Goal: Task Accomplishment & Management: Use online tool/utility

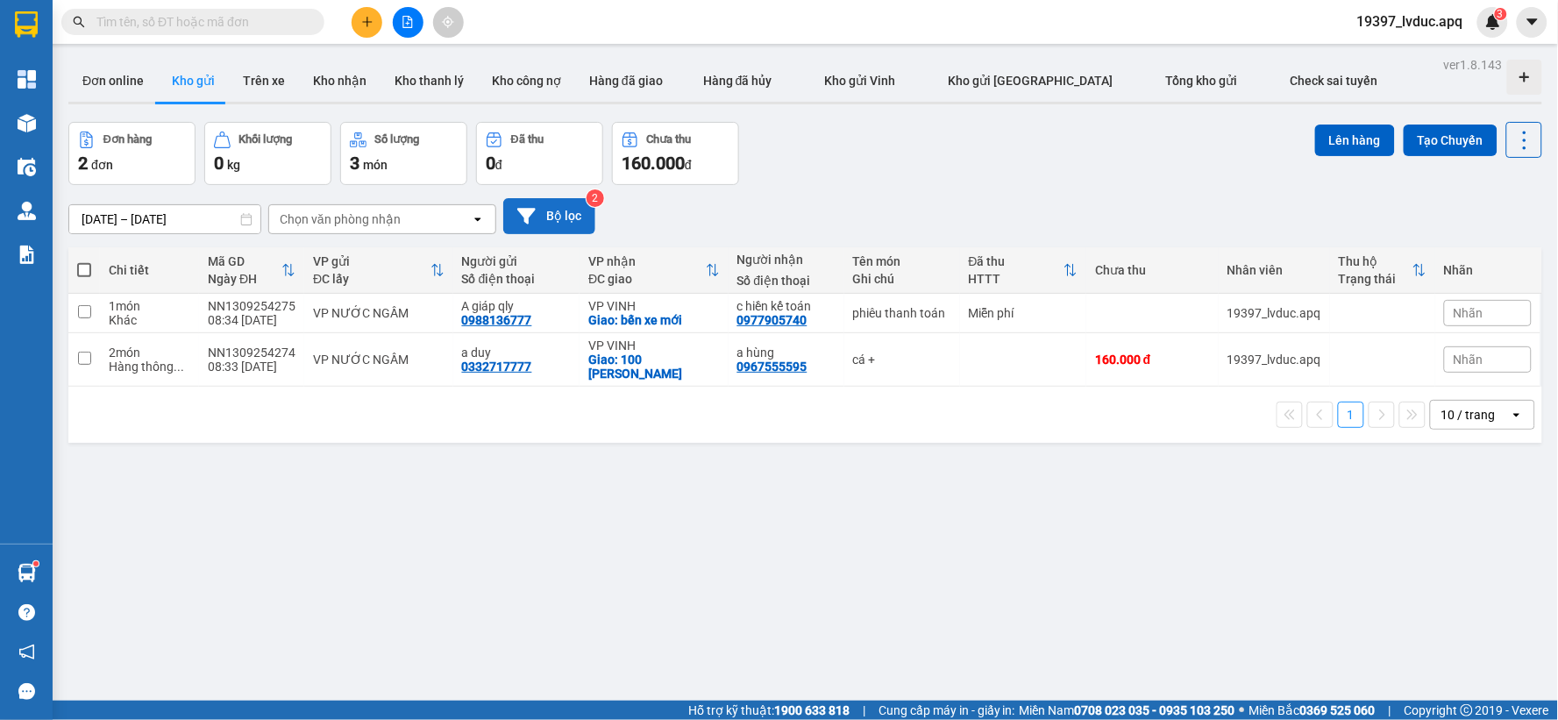
click at [553, 217] on button "Bộ lọc" at bounding box center [549, 216] width 92 height 36
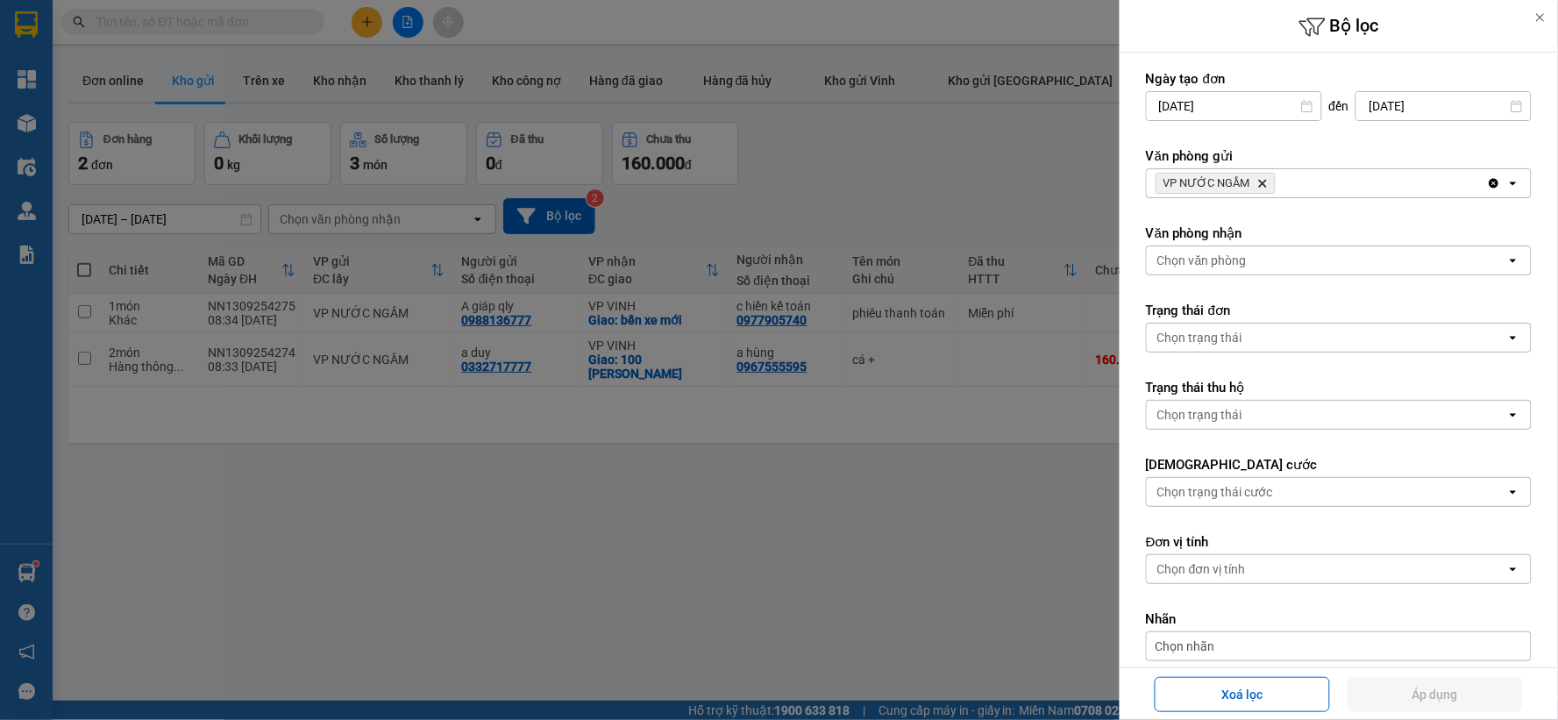
click at [1259, 179] on icon "Delete" at bounding box center [1262, 183] width 11 height 11
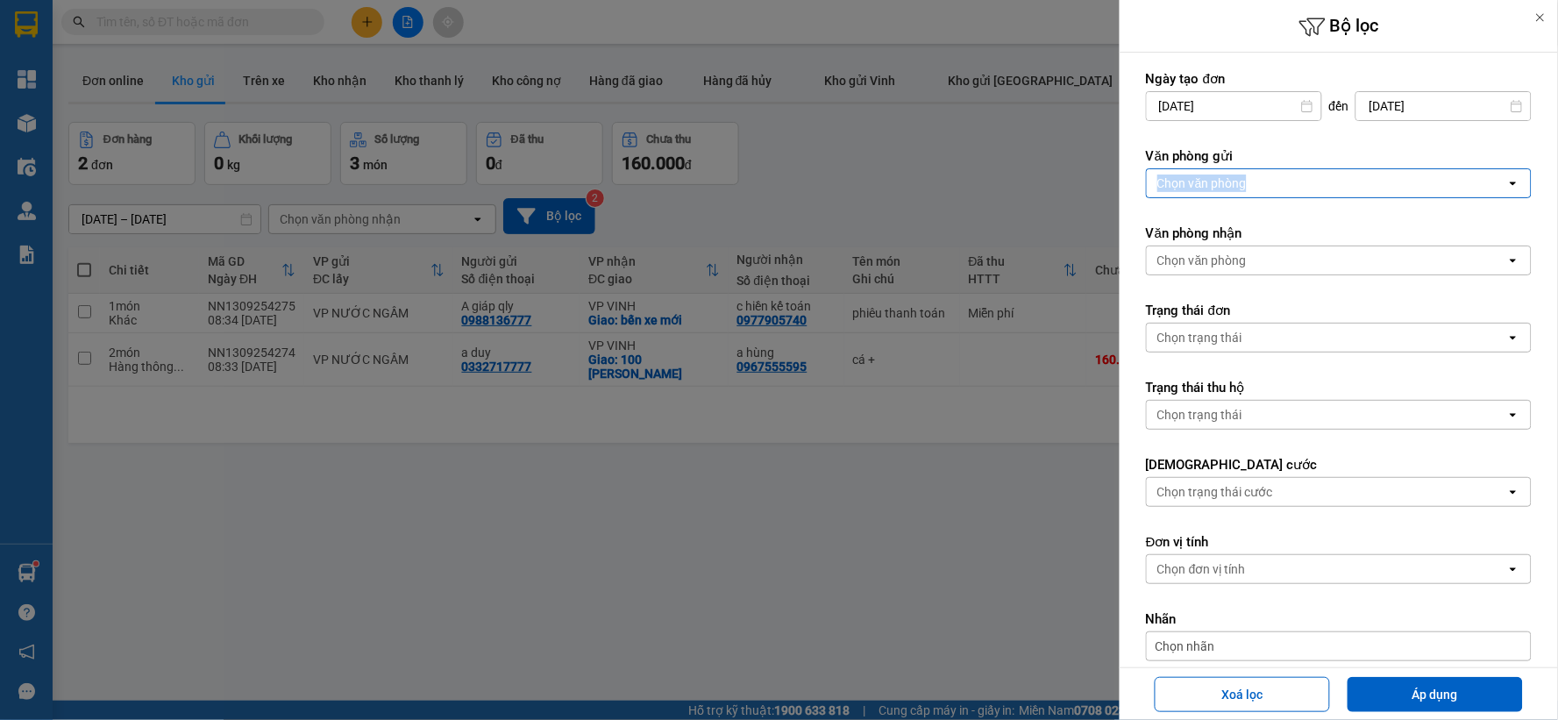
click at [1259, 179] on div "Chọn văn phòng" at bounding box center [1325, 183] width 359 height 28
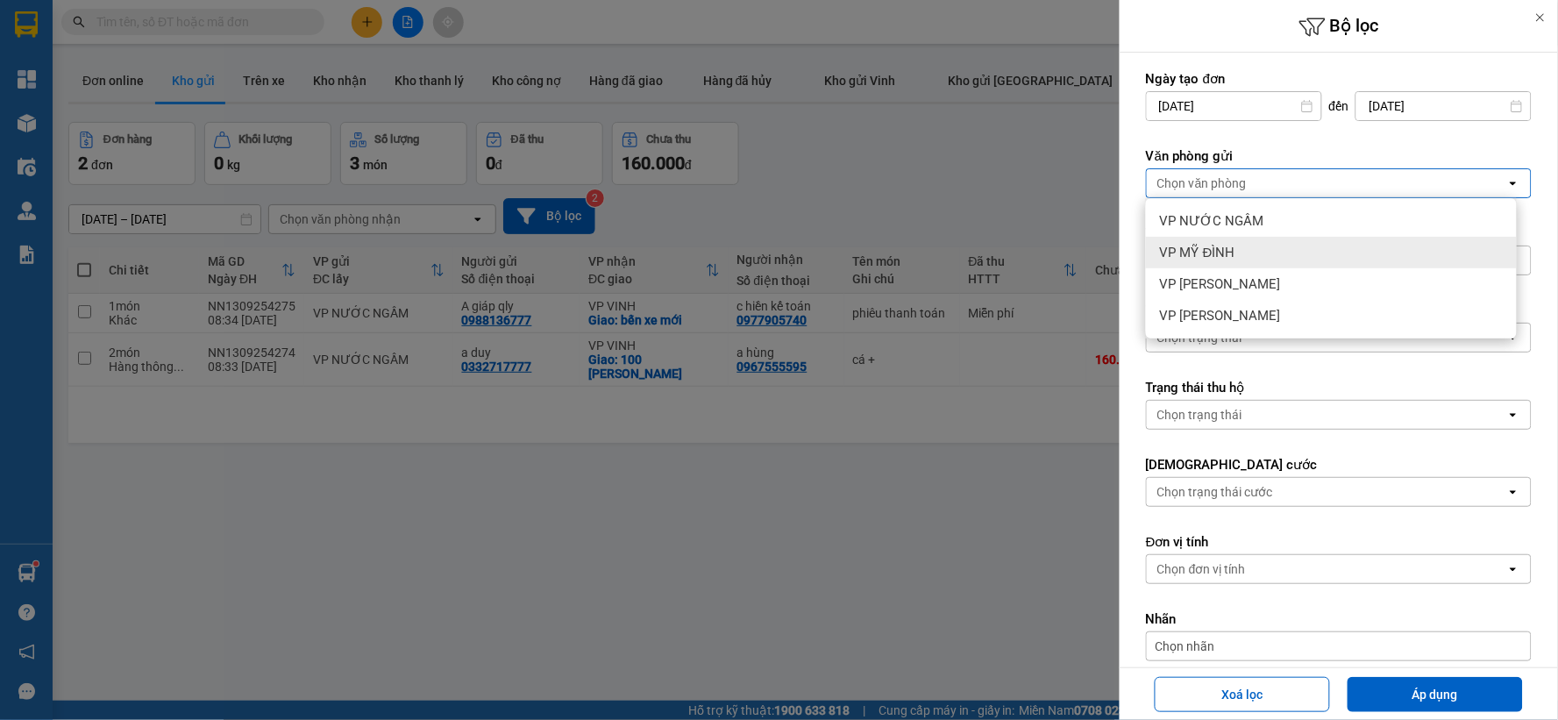
click at [1274, 238] on div "VP MỸ ĐÌNH" at bounding box center [1331, 253] width 371 height 32
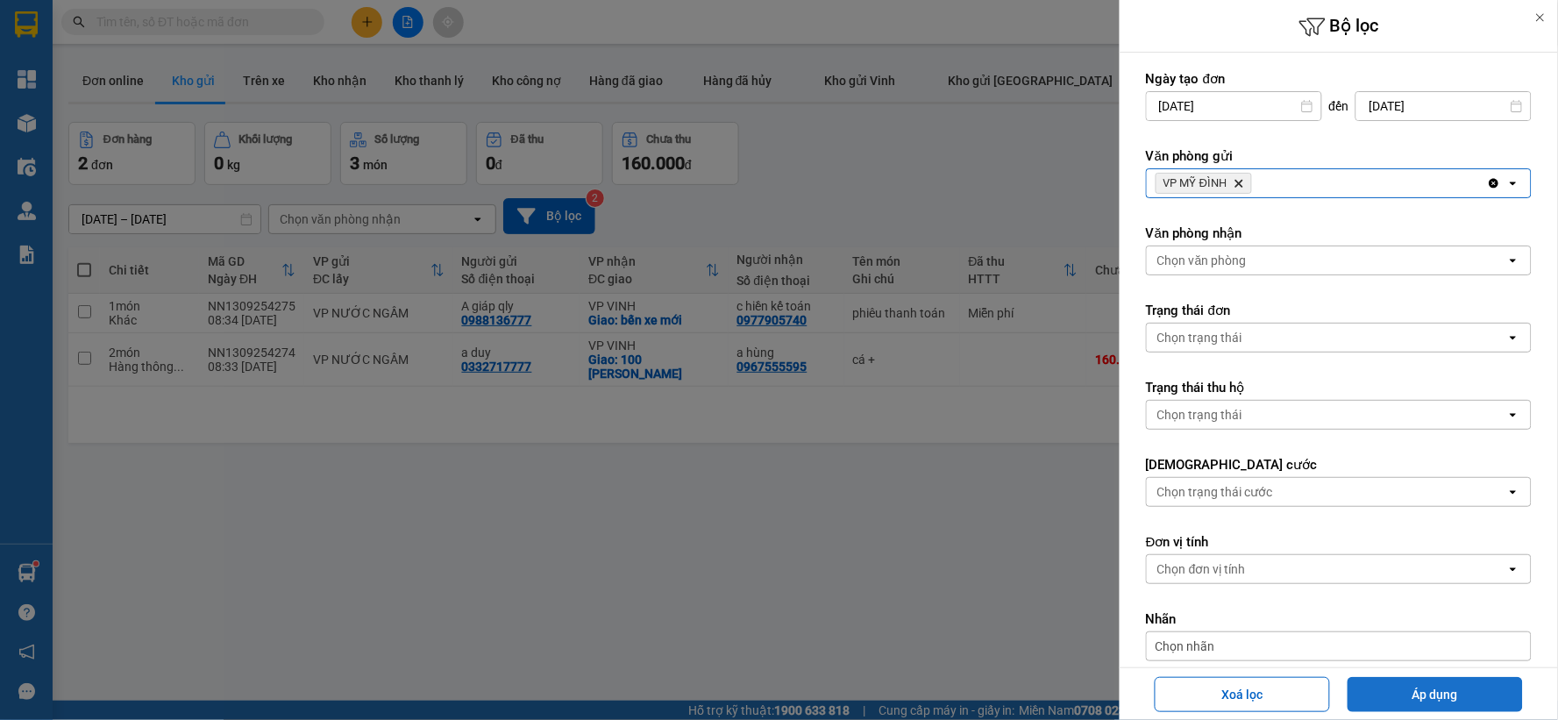
drag, startPoint x: 1478, startPoint y: 696, endPoint x: 1469, endPoint y: 698, distance: 8.9
click at [1475, 699] on button "Áp dụng" at bounding box center [1434, 694] width 175 height 35
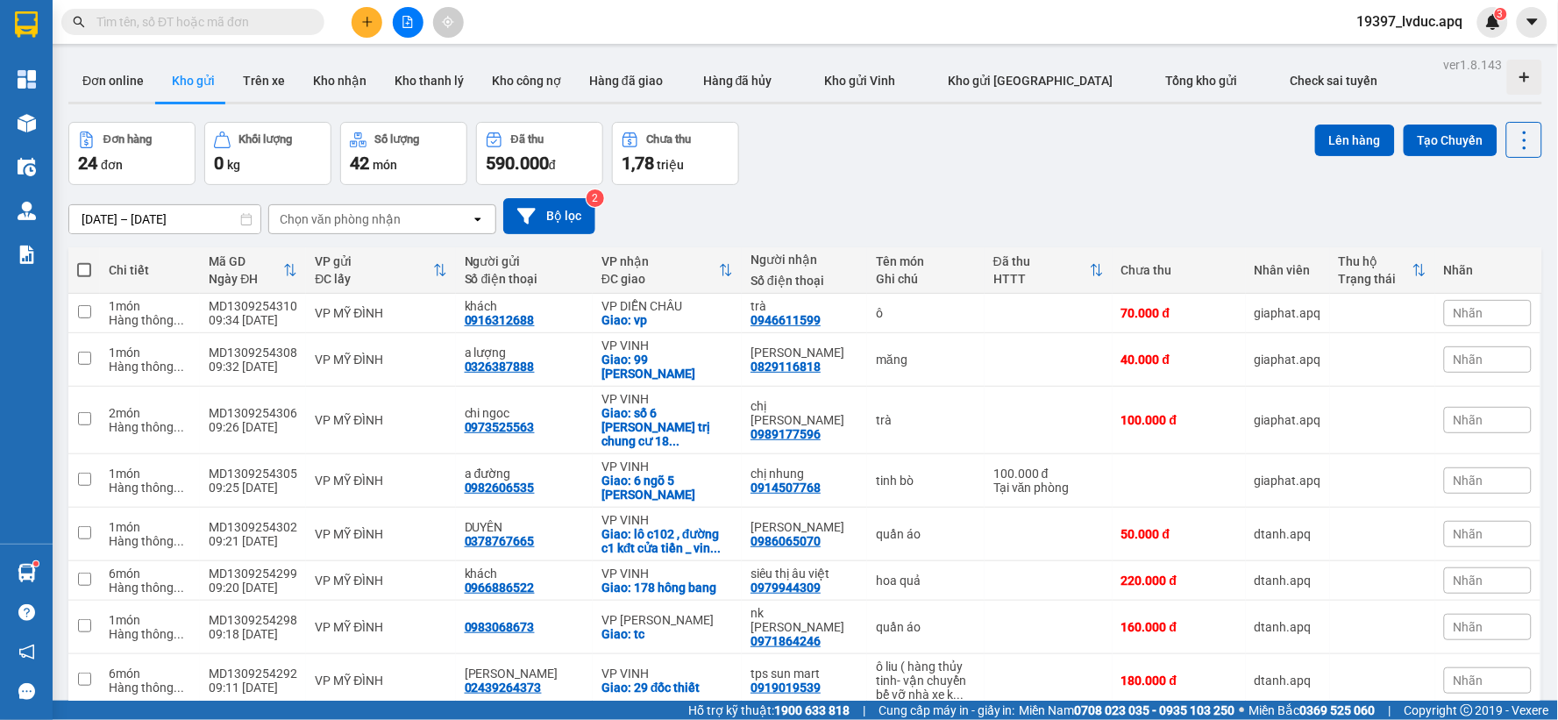
click at [877, 170] on div "Đơn hàng 24 đơn Khối lượng 0 kg Số lượng 42 món Đã thu 590.000 đ Chưa thu 1,78 …" at bounding box center [804, 153] width 1473 height 63
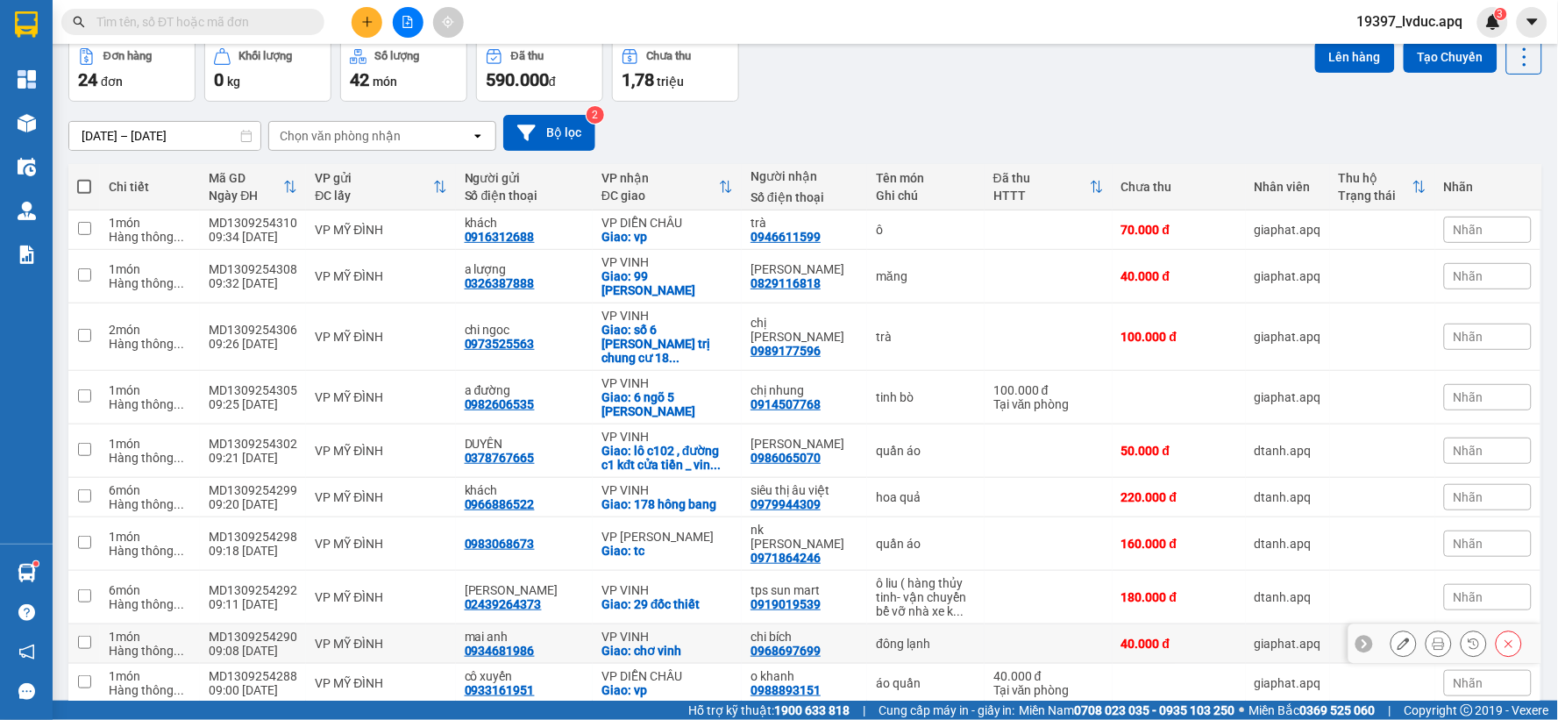
scroll to position [131, 0]
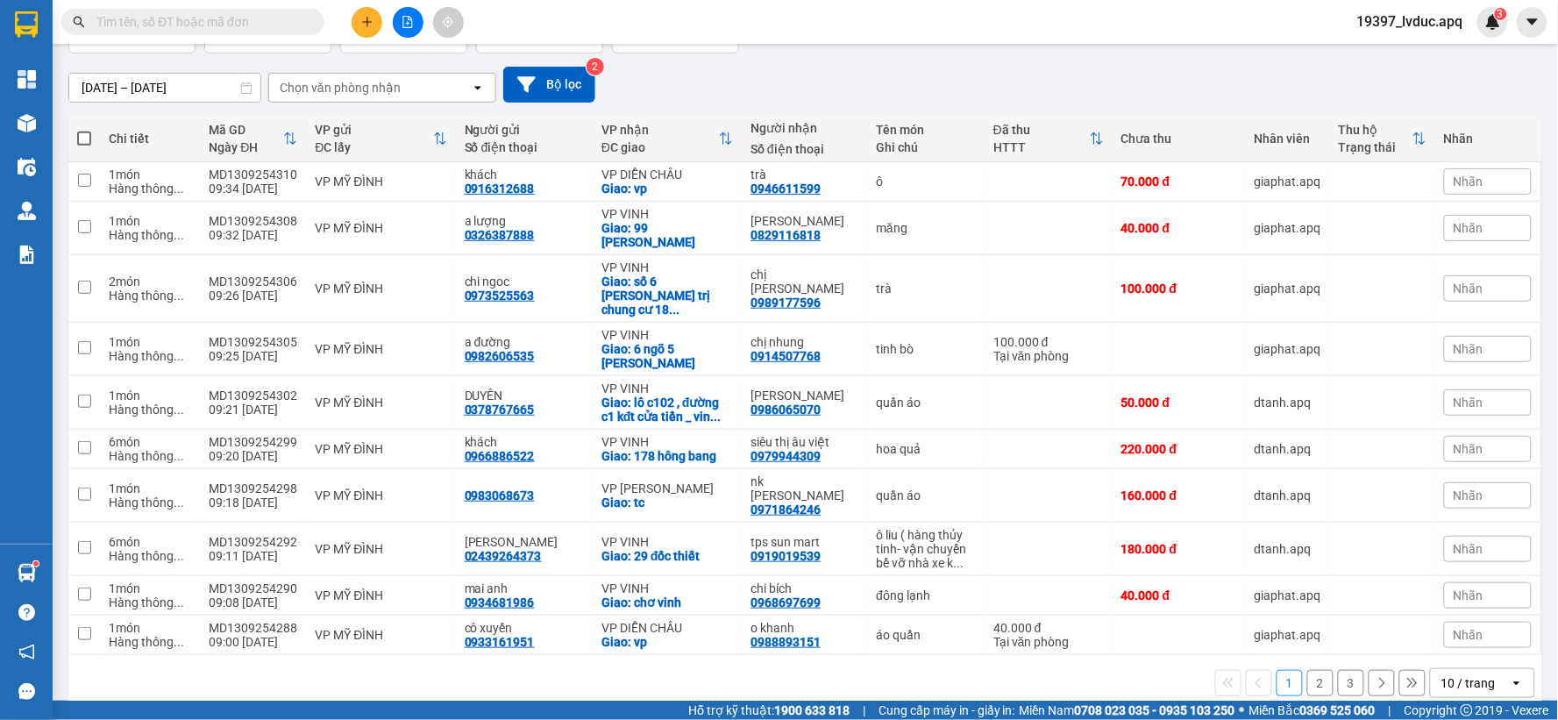
click at [1465, 674] on div "10 / trang" at bounding box center [1468, 683] width 54 height 18
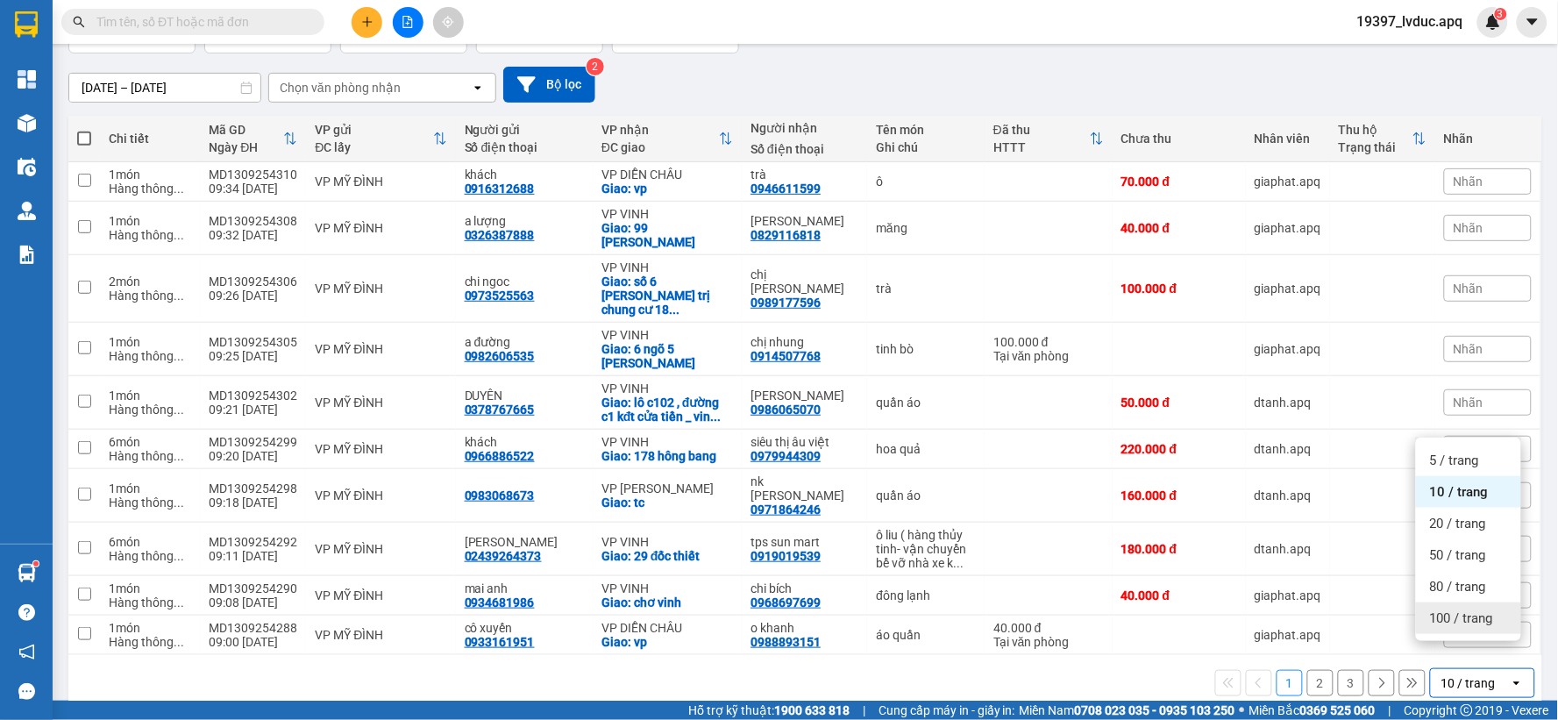
click at [1450, 611] on span "100 / trang" at bounding box center [1461, 618] width 63 height 18
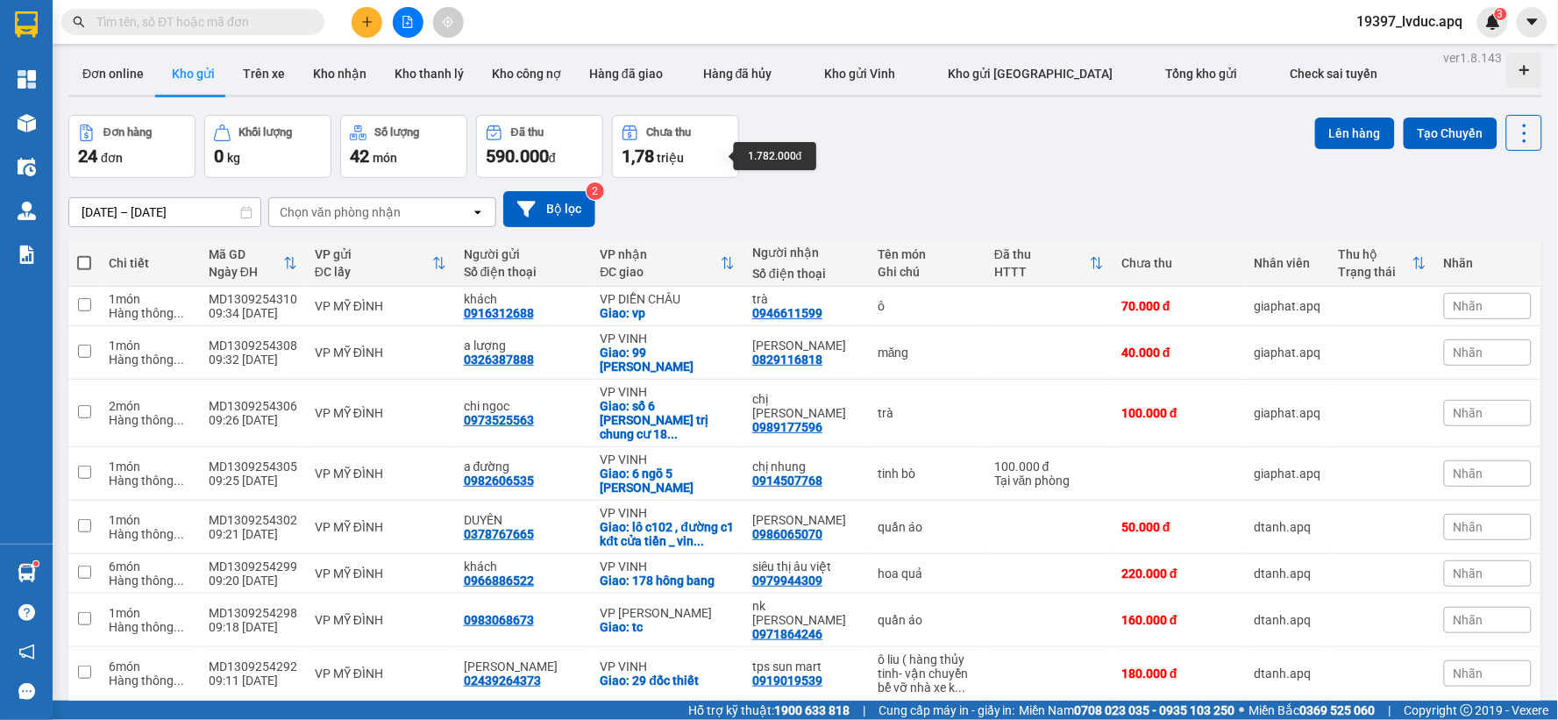
scroll to position [0, 0]
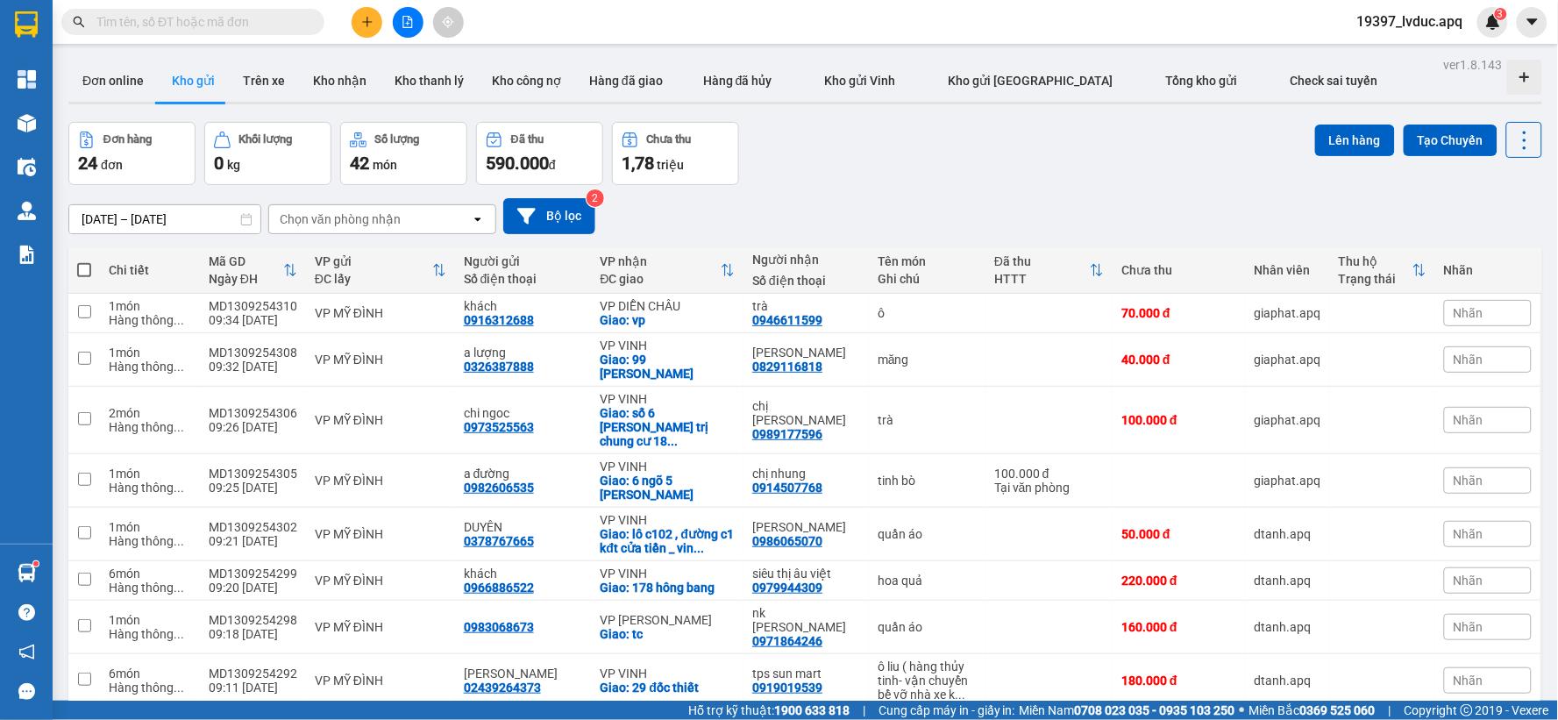
click at [1088, 189] on div "[DATE] – [DATE] Press the down arrow key to interact with the calendar and sele…" at bounding box center [804, 216] width 1473 height 62
click at [562, 226] on button "Bộ lọc" at bounding box center [549, 216] width 92 height 36
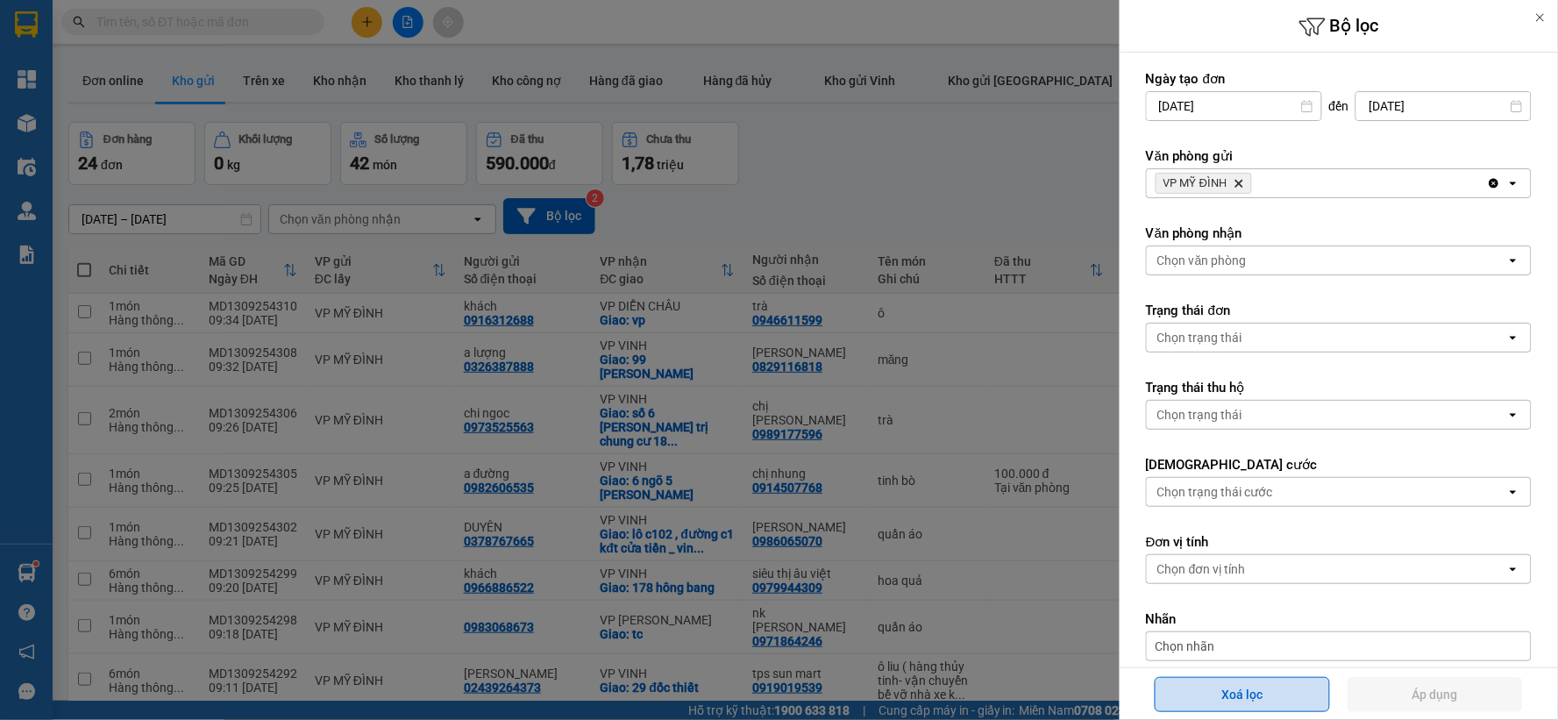
drag, startPoint x: 1253, startPoint y: 692, endPoint x: 1189, endPoint y: 690, distance: 64.0
click at [1249, 693] on button "Xoá lọc" at bounding box center [1241, 694] width 175 height 35
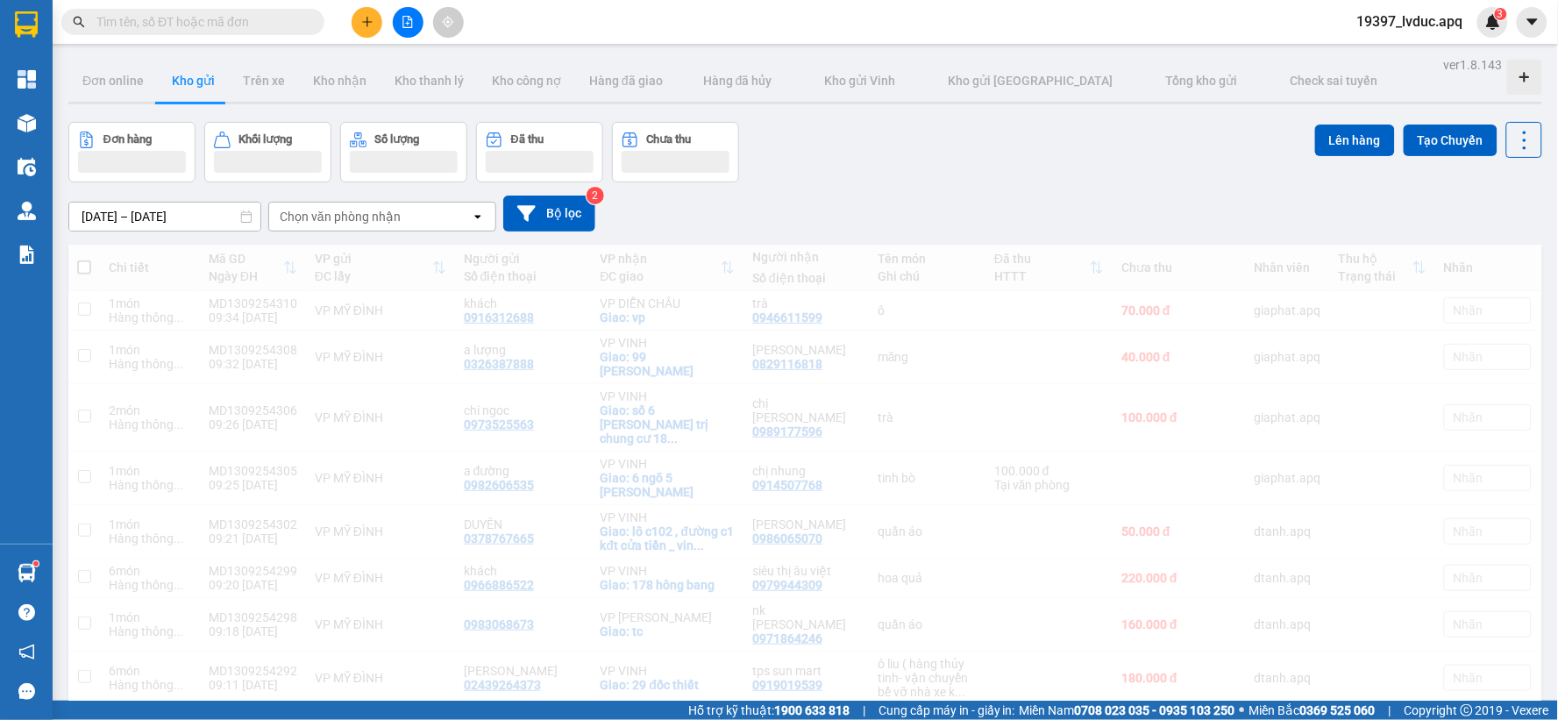
click at [923, 204] on div "[DATE] – [DATE] Press the down arrow key to interact with the calendar and sele…" at bounding box center [804, 213] width 1473 height 36
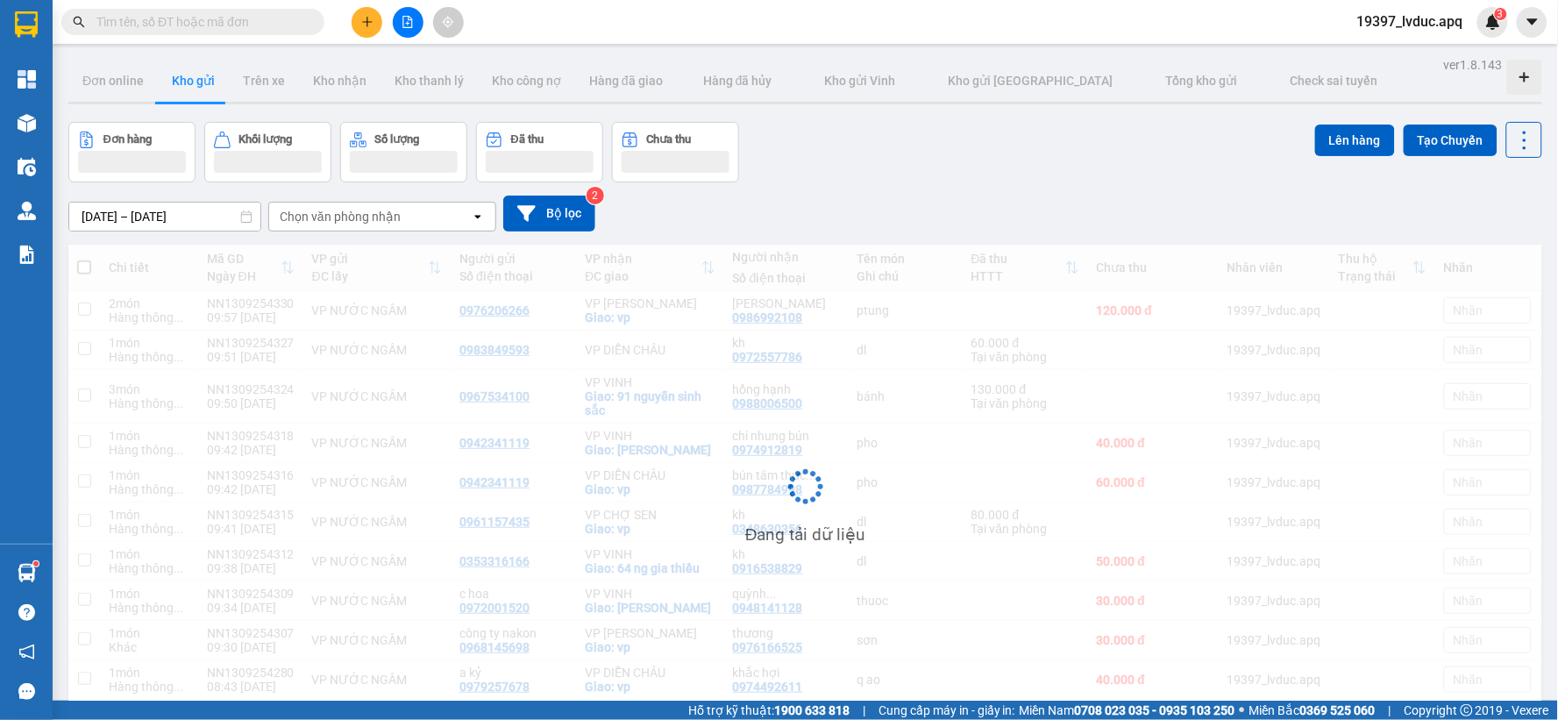
click at [923, 204] on div "[DATE] – [DATE] Press the down arrow key to interact with the calendar and sele…" at bounding box center [804, 213] width 1473 height 36
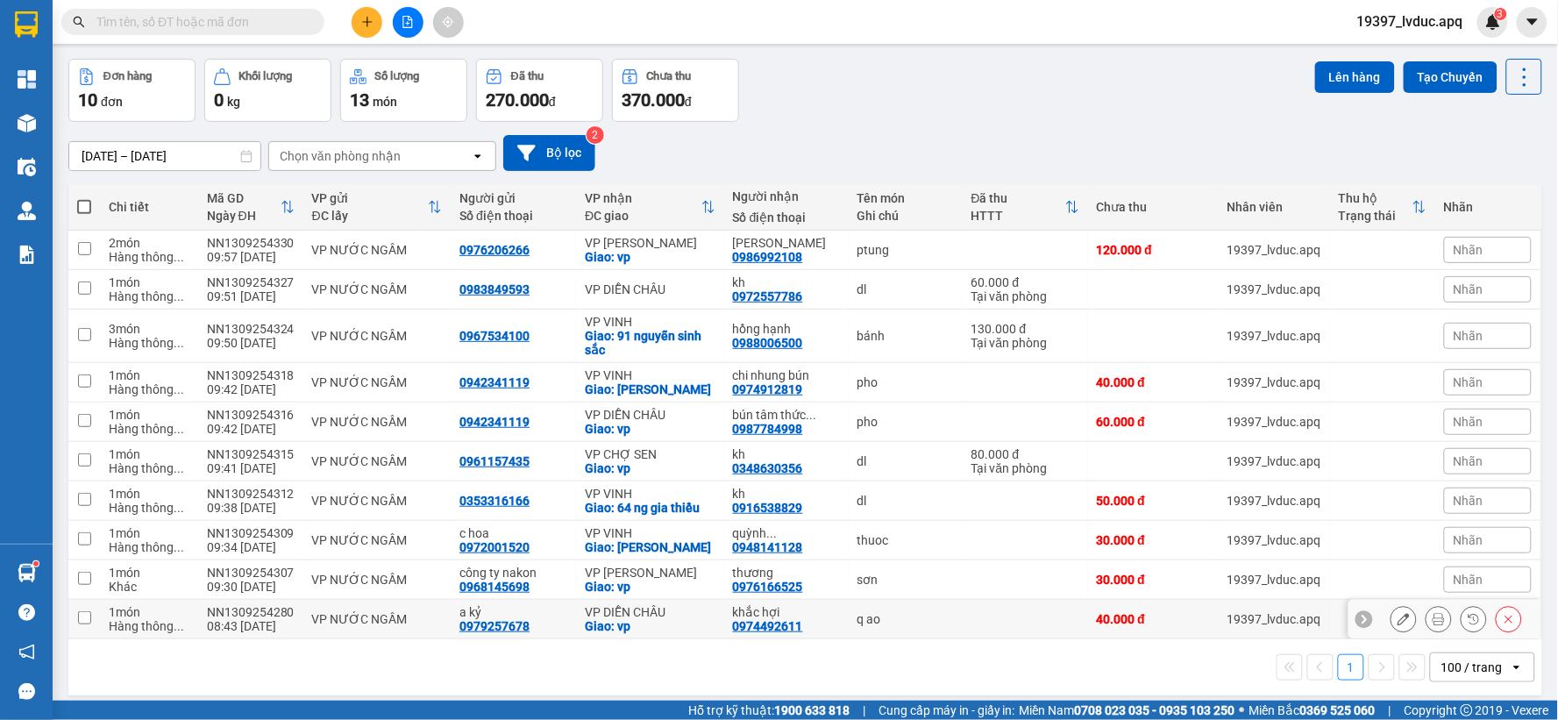
scroll to position [81, 0]
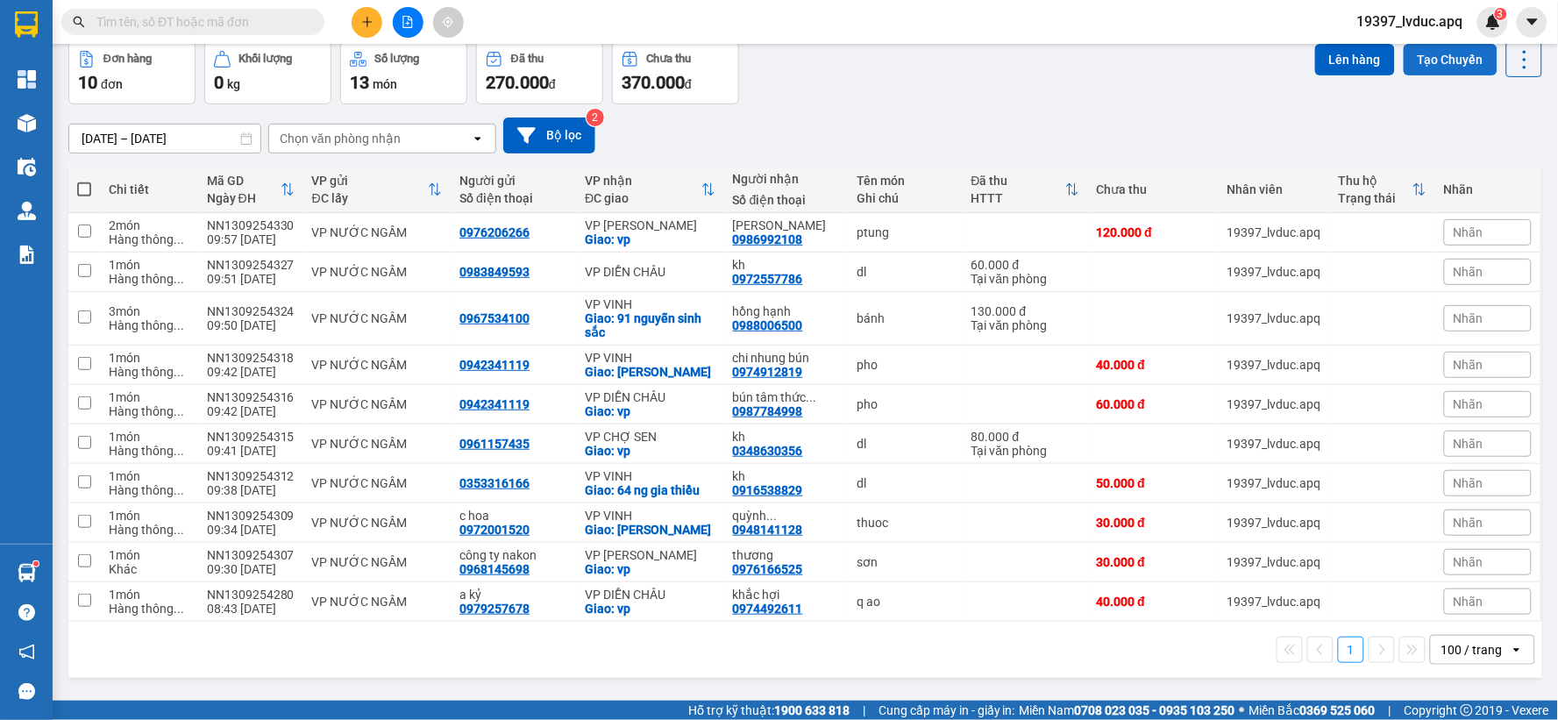
click at [1412, 53] on button "Tạo Chuyến" at bounding box center [1450, 60] width 94 height 32
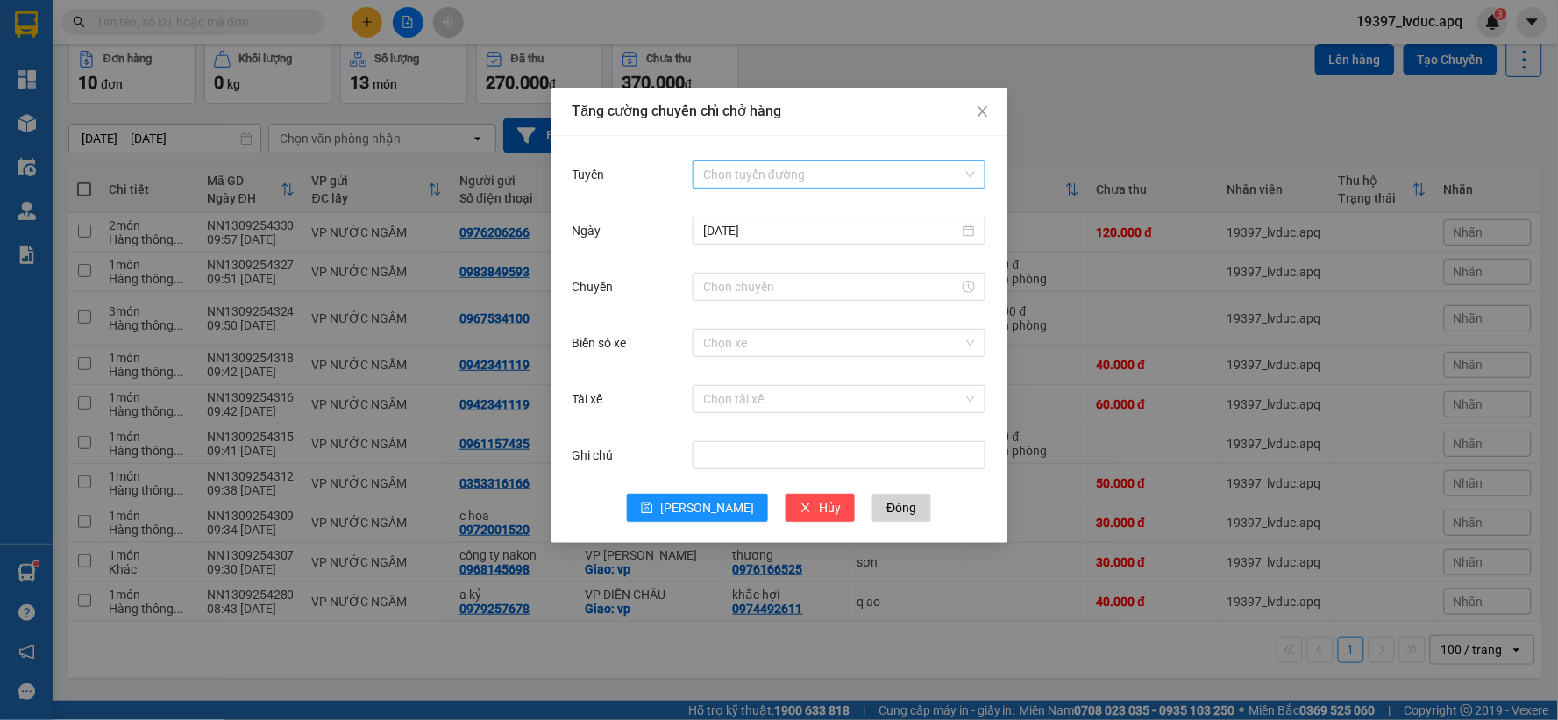
click at [764, 180] on input "Tuyến" at bounding box center [832, 174] width 259 height 26
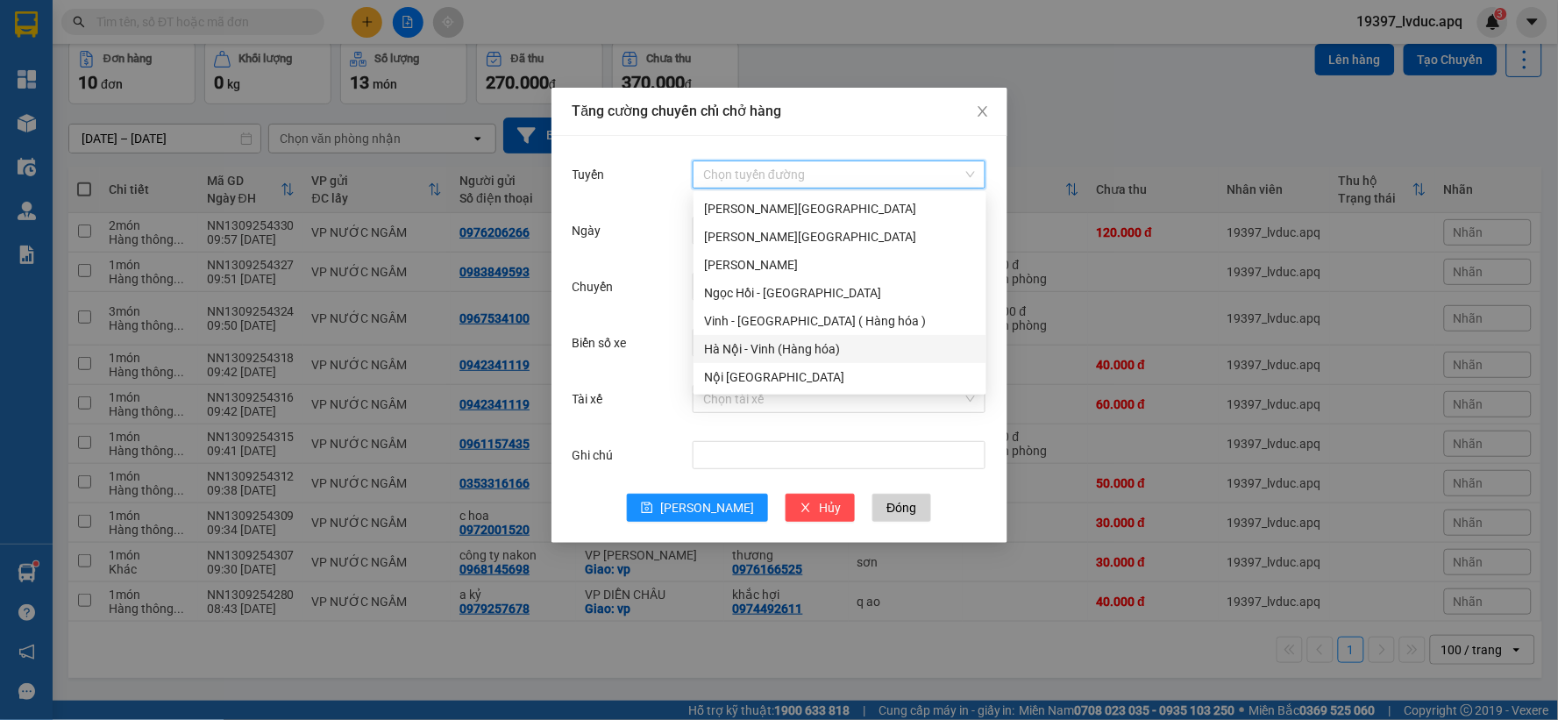
click at [752, 346] on div "Hà Nội - Vinh (Hàng hóa)" at bounding box center [840, 348] width 272 height 19
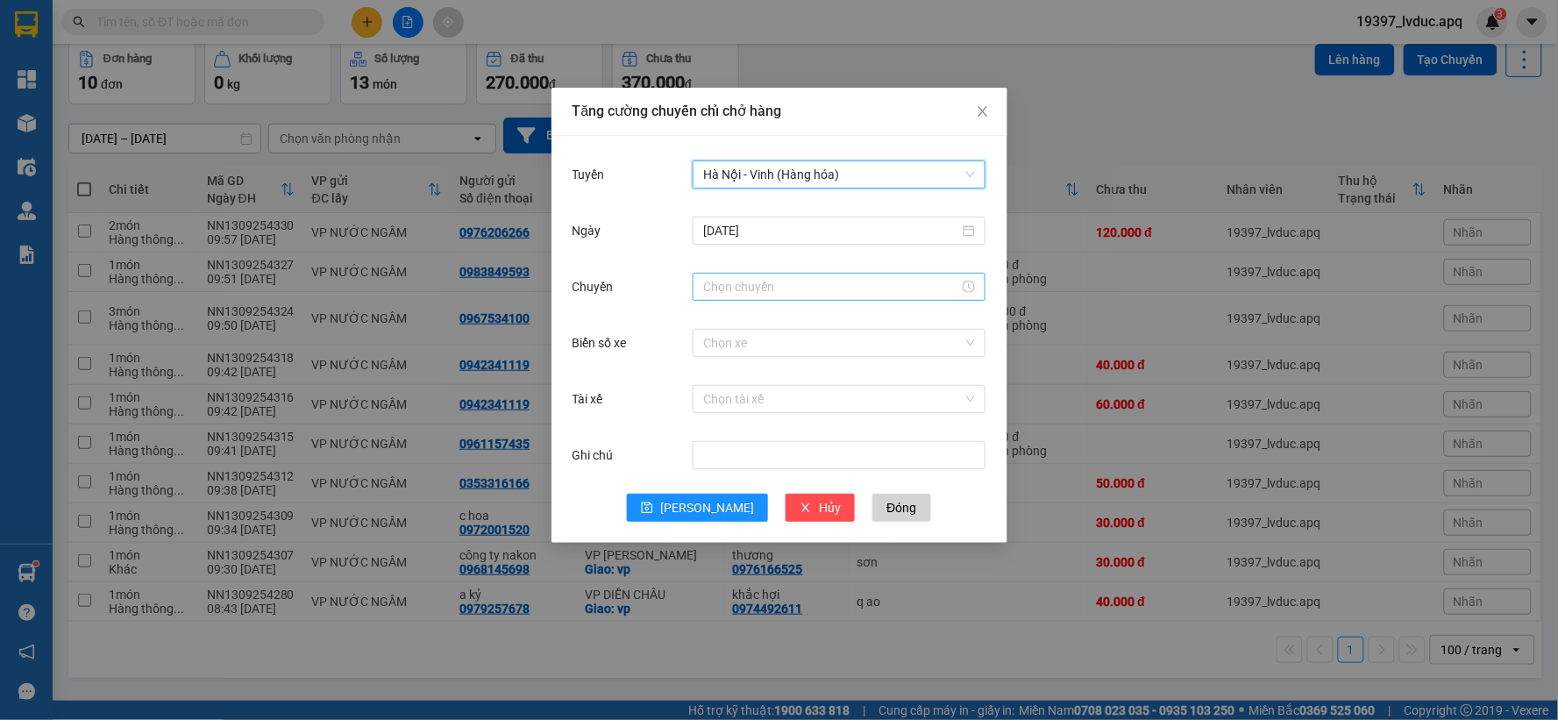
click at [785, 287] on input "Chuyến" at bounding box center [831, 286] width 256 height 19
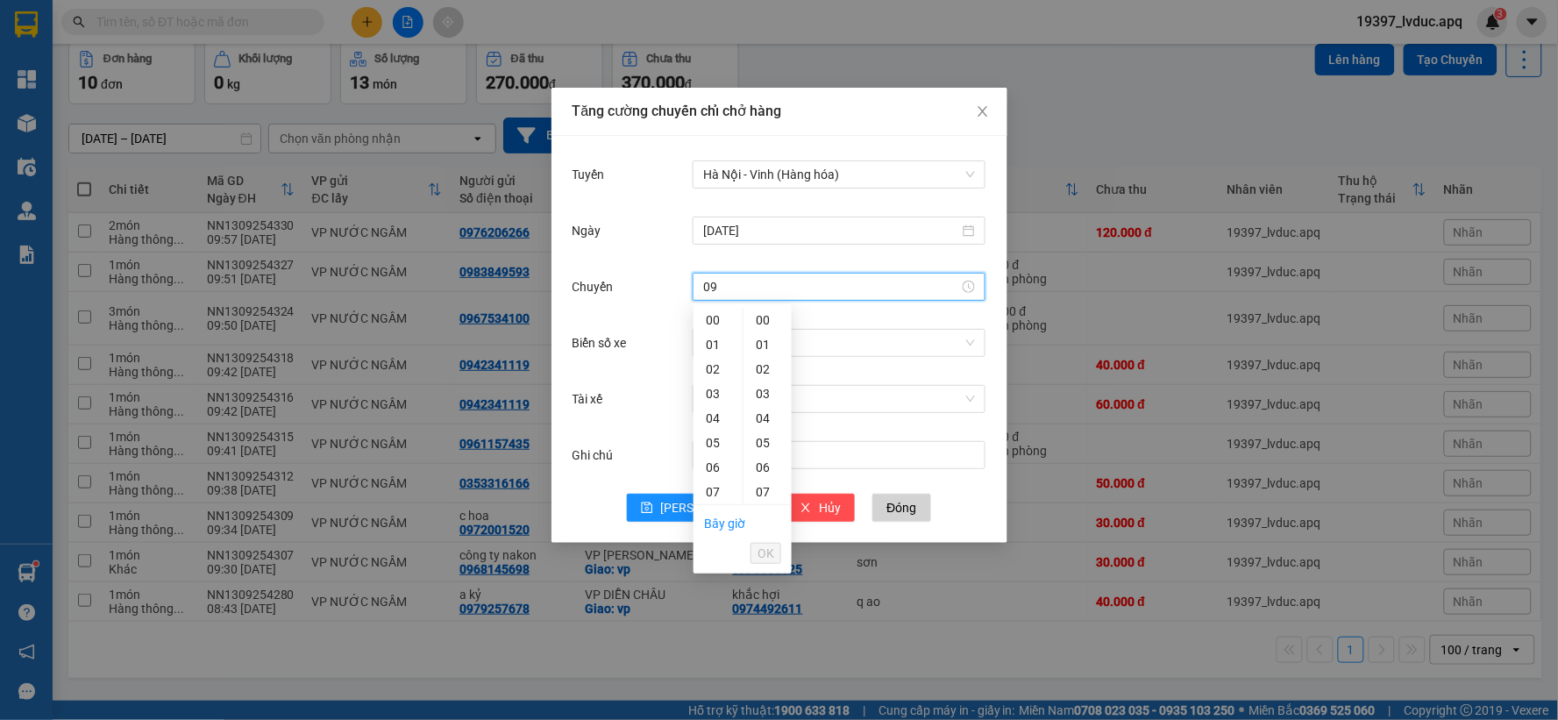
type input "0"
click at [711, 370] on div "10" at bounding box center [717, 370] width 49 height 25
click at [769, 426] on div "40" at bounding box center [767, 425] width 48 height 25
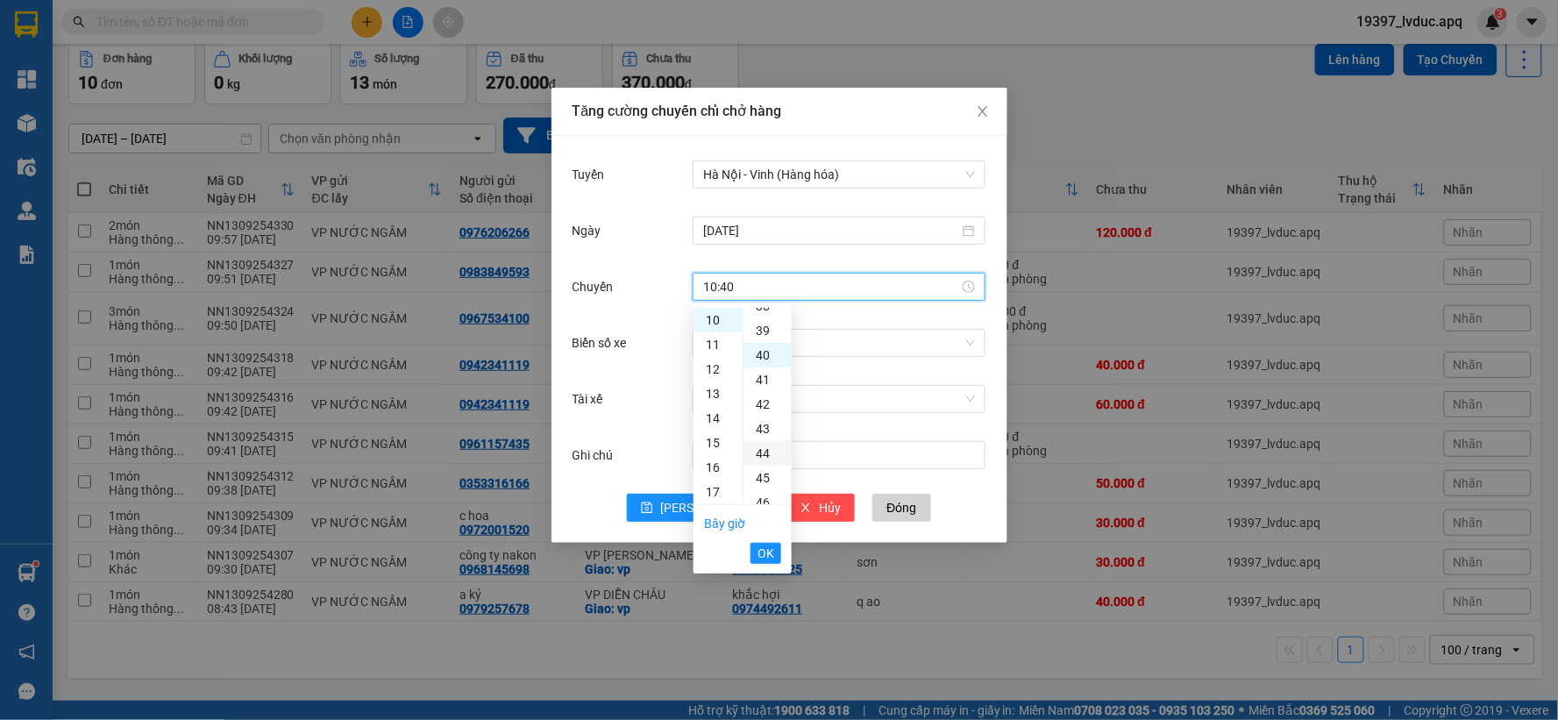
scroll to position [980, 0]
click at [771, 543] on span "OK" at bounding box center [765, 552] width 17 height 19
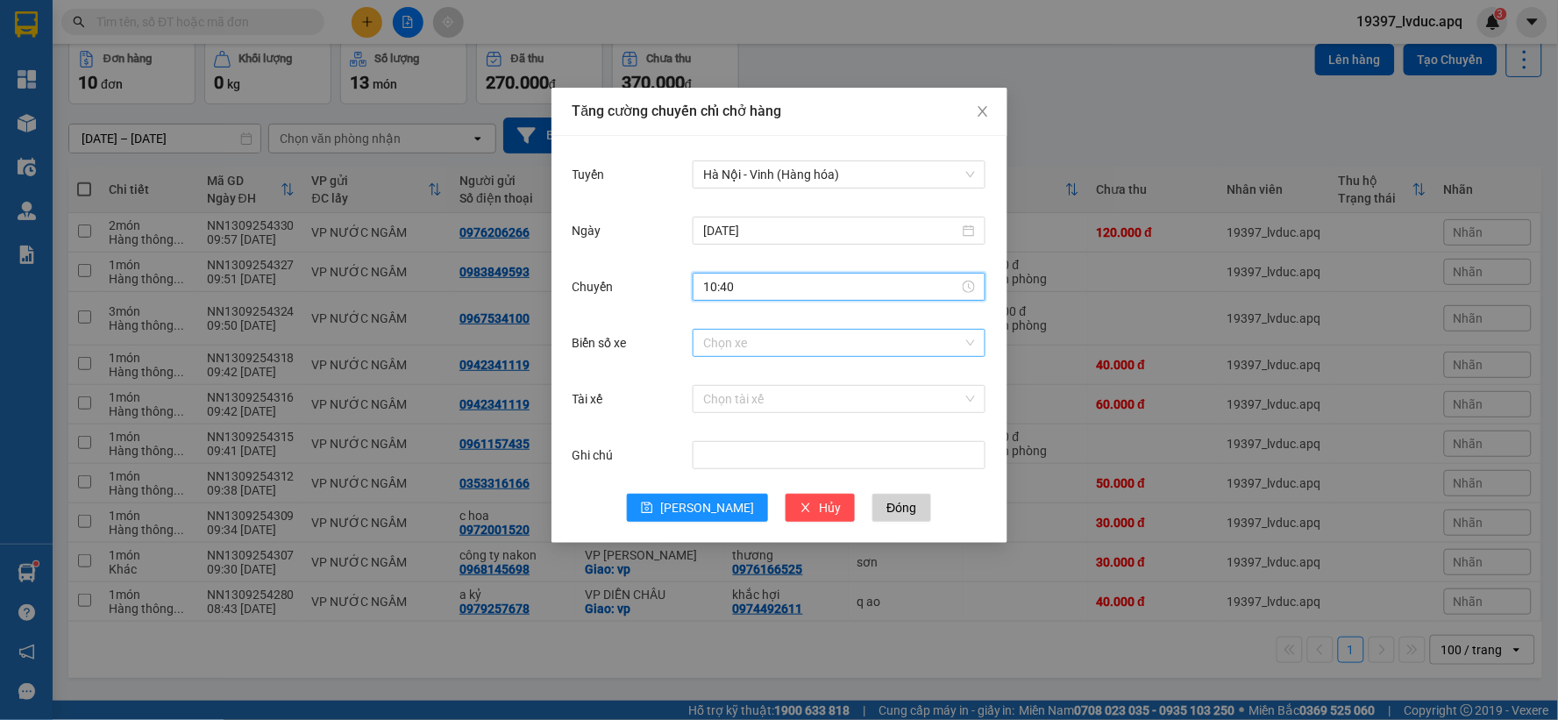
type input "10:40"
click at [772, 348] on input "Biển số xe" at bounding box center [832, 343] width 259 height 26
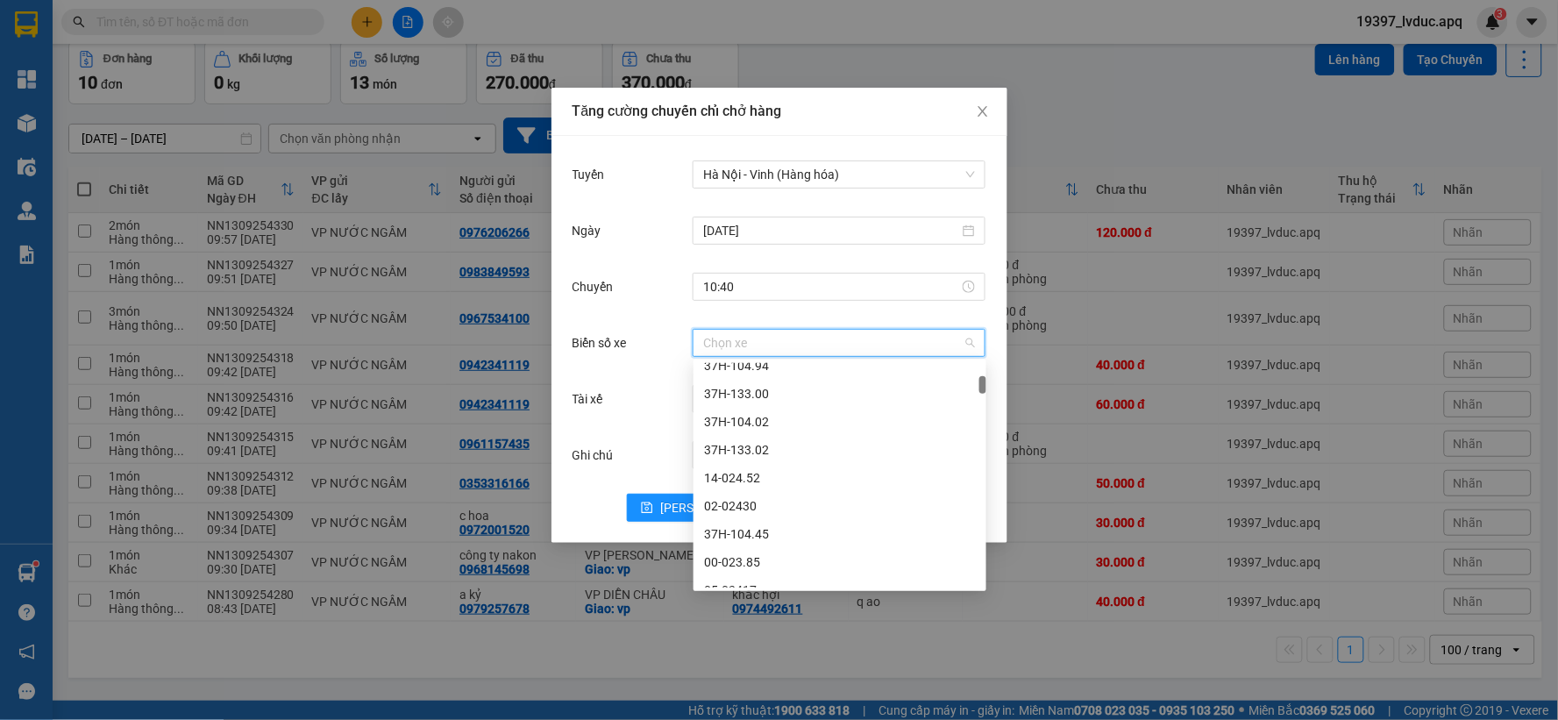
scroll to position [389, 0]
click at [812, 347] on input "Biển số xe" at bounding box center [832, 343] width 259 height 26
type input "09"
click at [751, 409] on div "37H-086.09" at bounding box center [840, 404] width 272 height 19
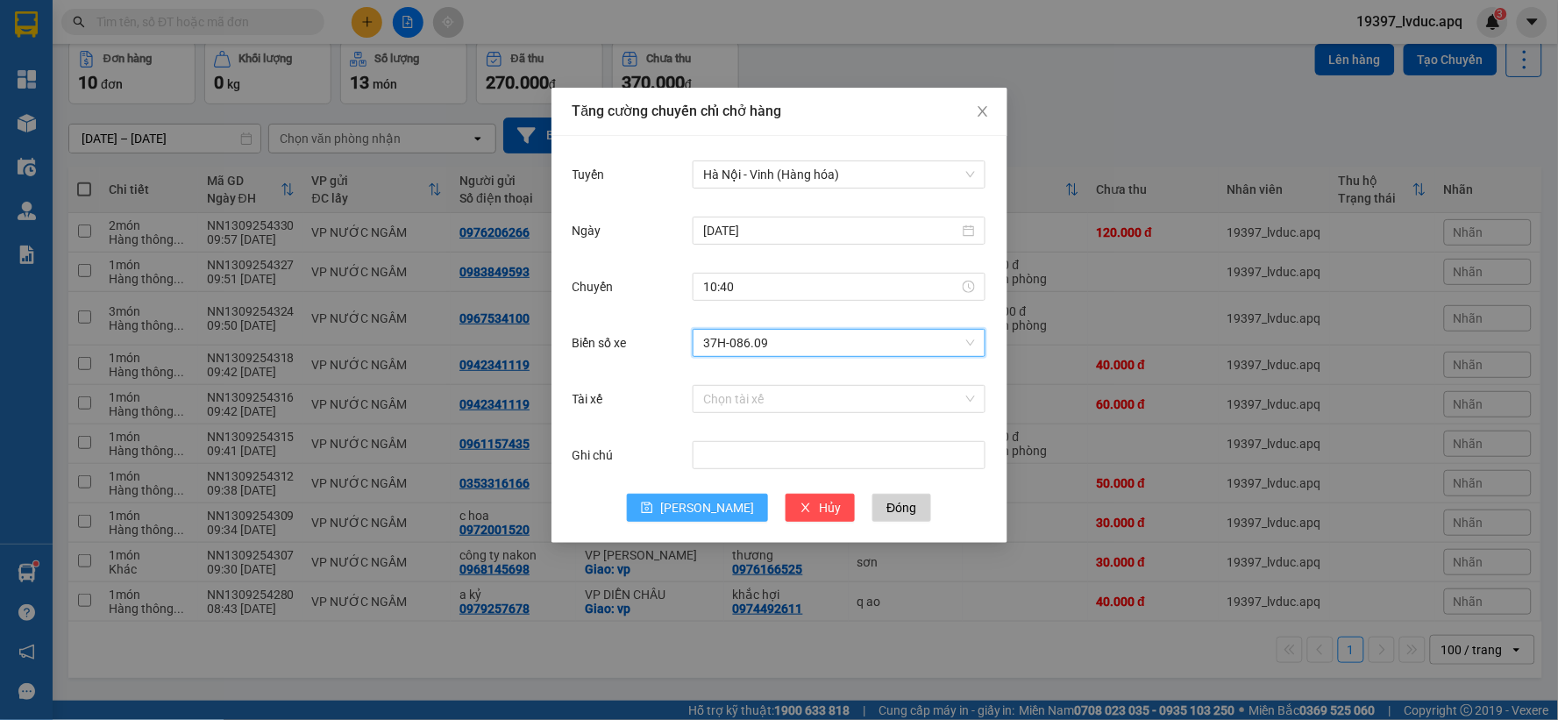
drag, startPoint x: 719, startPoint y: 500, endPoint x: 692, endPoint y: 520, distance: 32.6
click at [710, 508] on button "[PERSON_NAME]" at bounding box center [697, 507] width 141 height 28
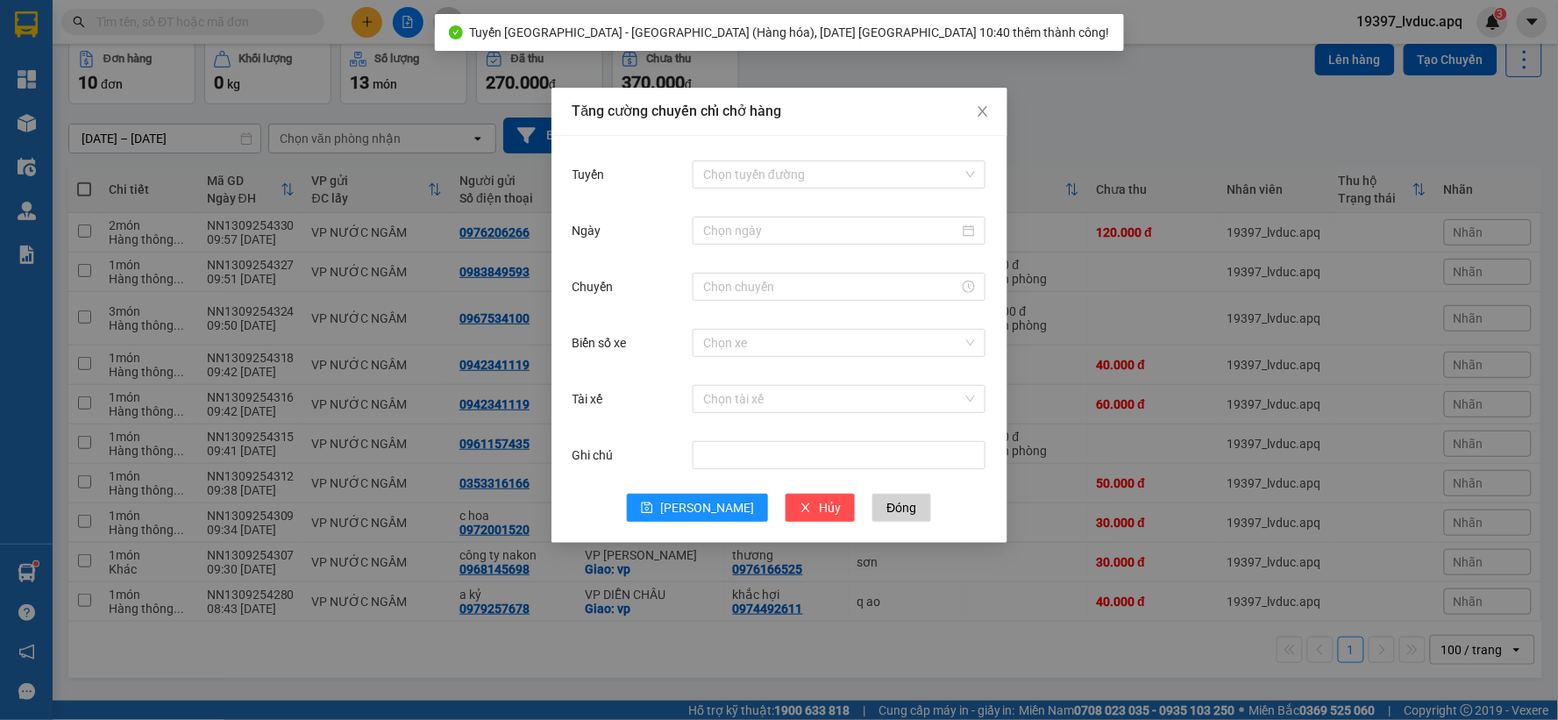
click at [1118, 96] on div "Tăng cường chuyến chỉ chở hàng Tuyến Chọn tuyến đường Ngày Chuyến Biển số xe Ch…" at bounding box center [779, 360] width 1558 height 720
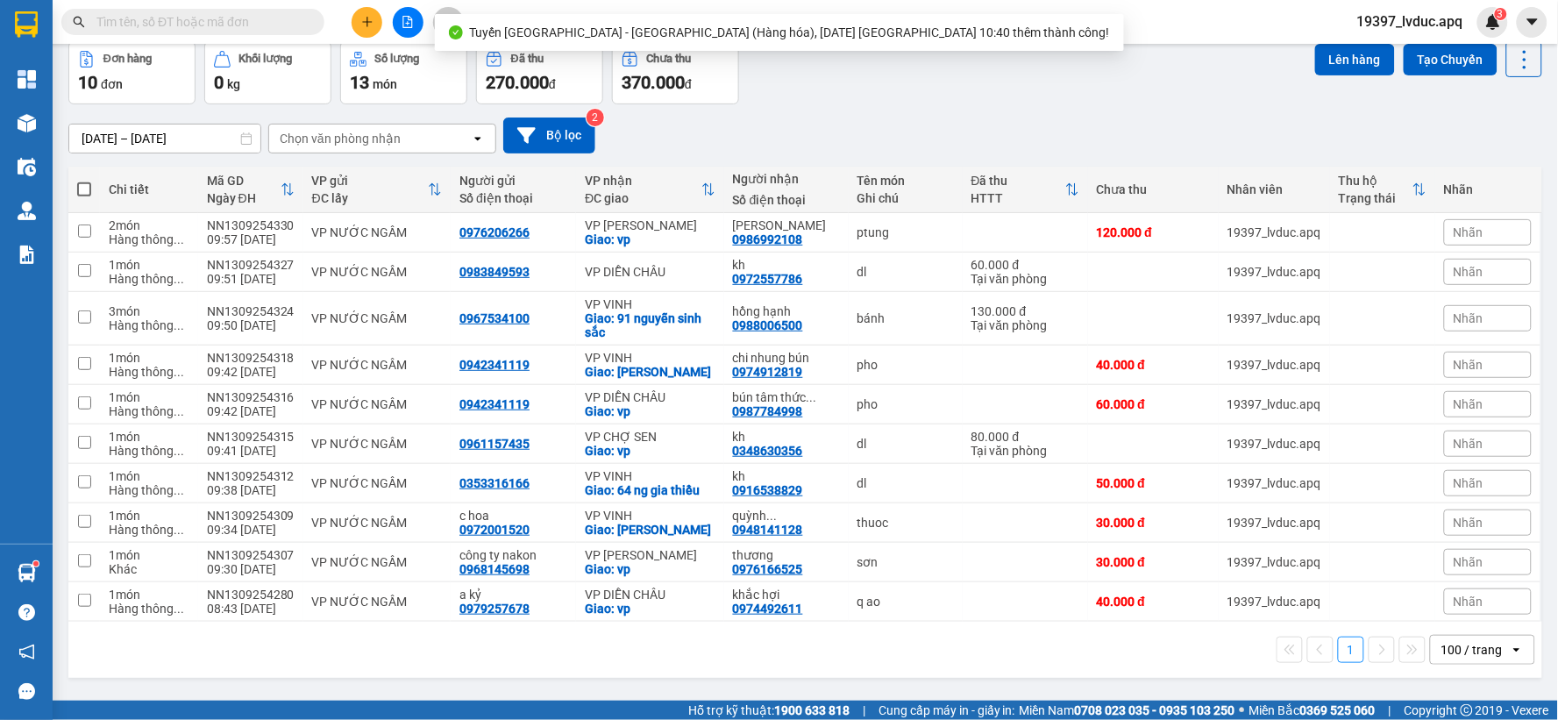
click at [82, 182] on span at bounding box center [84, 189] width 14 height 14
click at [84, 181] on input "checkbox" at bounding box center [84, 181] width 0 height 0
checkbox input "true"
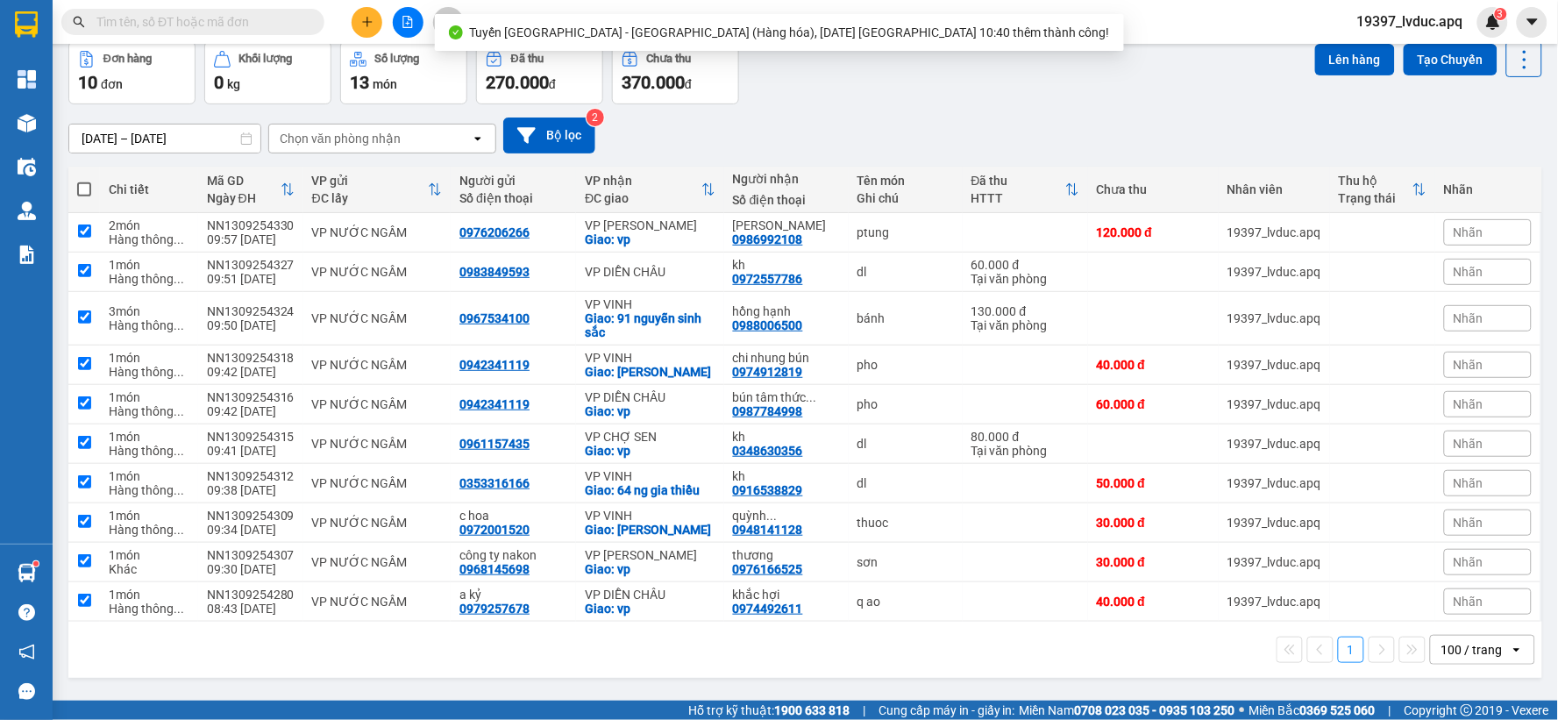
checkbox input "true"
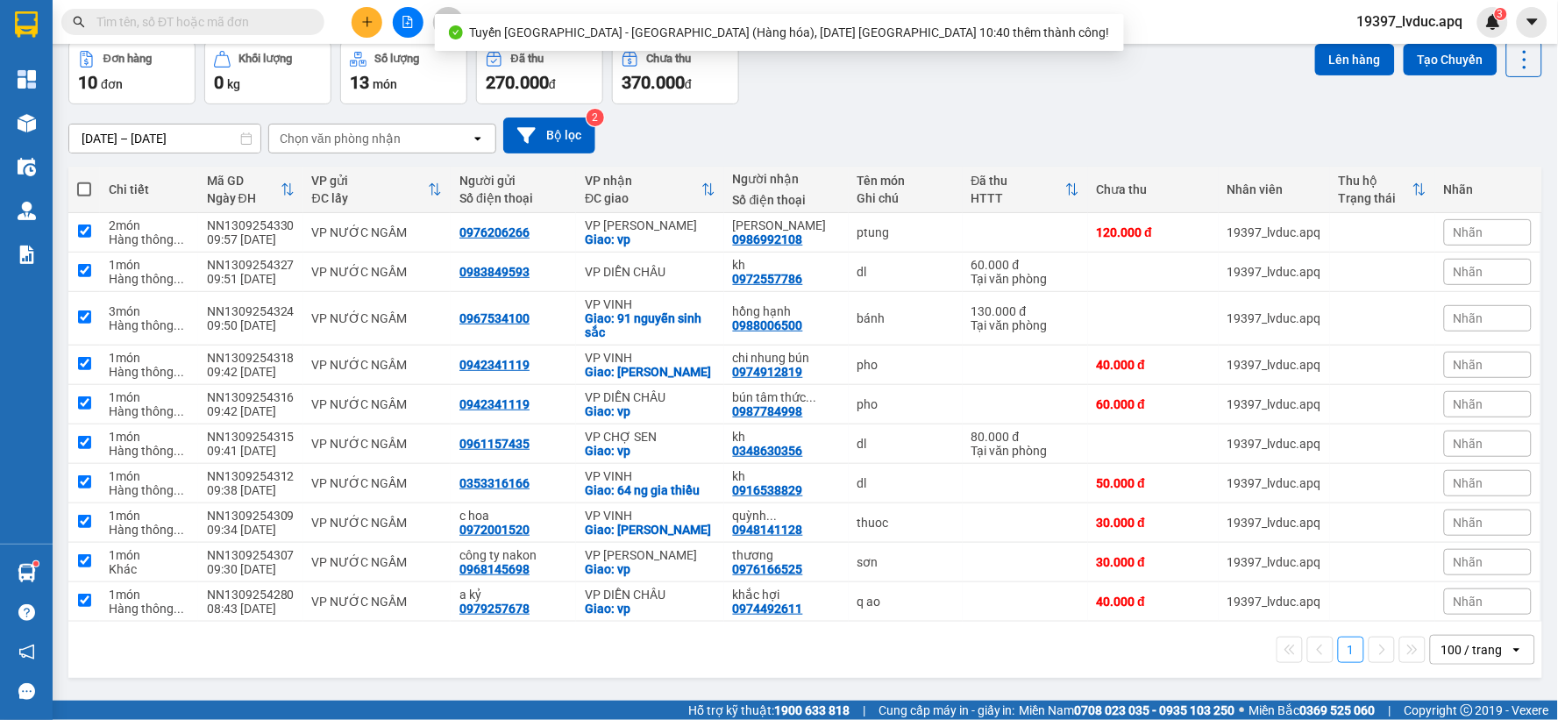
checkbox input "true"
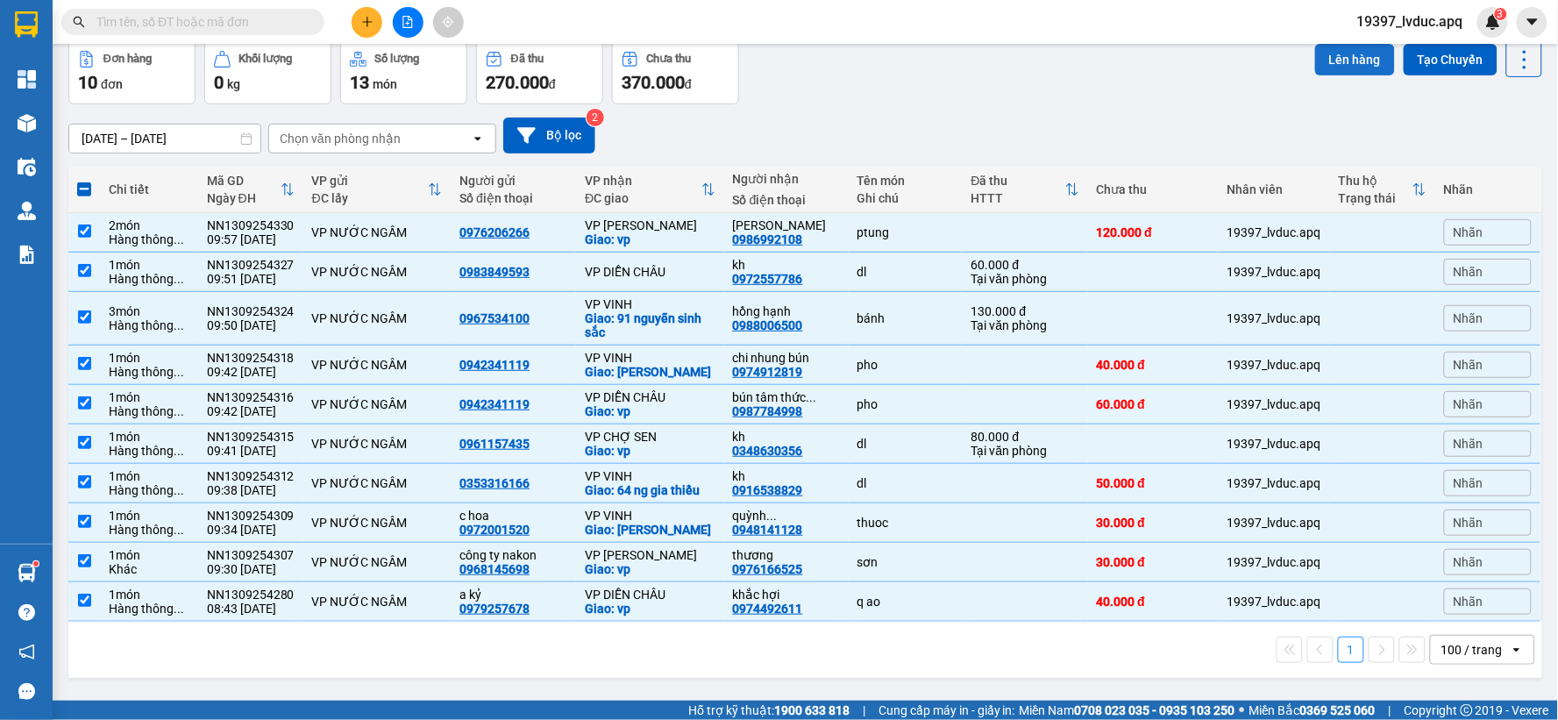
click at [1328, 57] on button "Lên hàng" at bounding box center [1355, 60] width 80 height 32
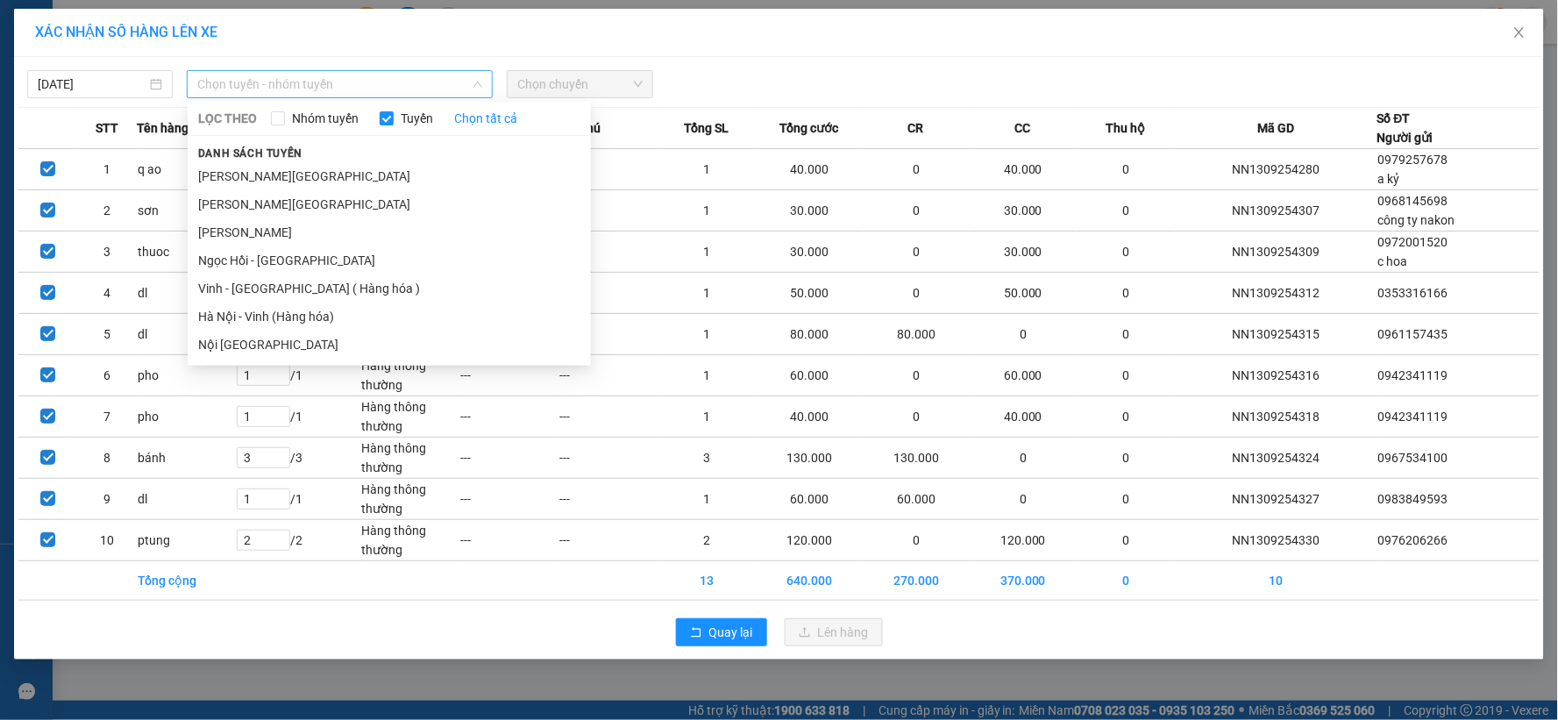
click at [361, 90] on span "Chọn tuyến - nhóm tuyến" at bounding box center [339, 84] width 285 height 26
click at [335, 325] on li "Hà Nội - Vinh (Hàng hóa)" at bounding box center [389, 316] width 403 height 28
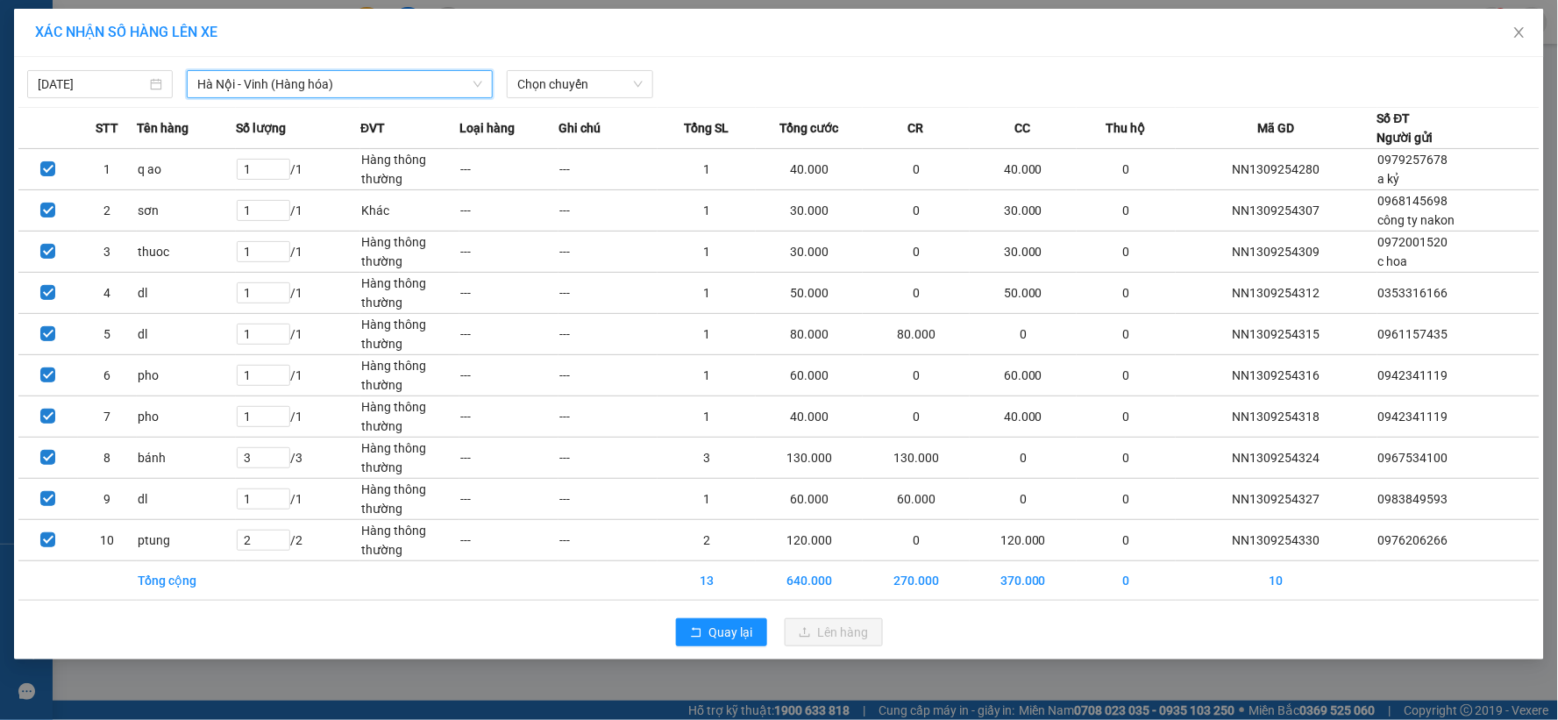
click at [628, 68] on div "[DATE] [GEOGRAPHIC_DATA] - [GEOGRAPHIC_DATA] ([GEOGRAPHIC_DATA]) [GEOGRAPHIC_DA…" at bounding box center [778, 79] width 1521 height 37
click at [607, 93] on span "Chọn chuyến" at bounding box center [579, 84] width 124 height 26
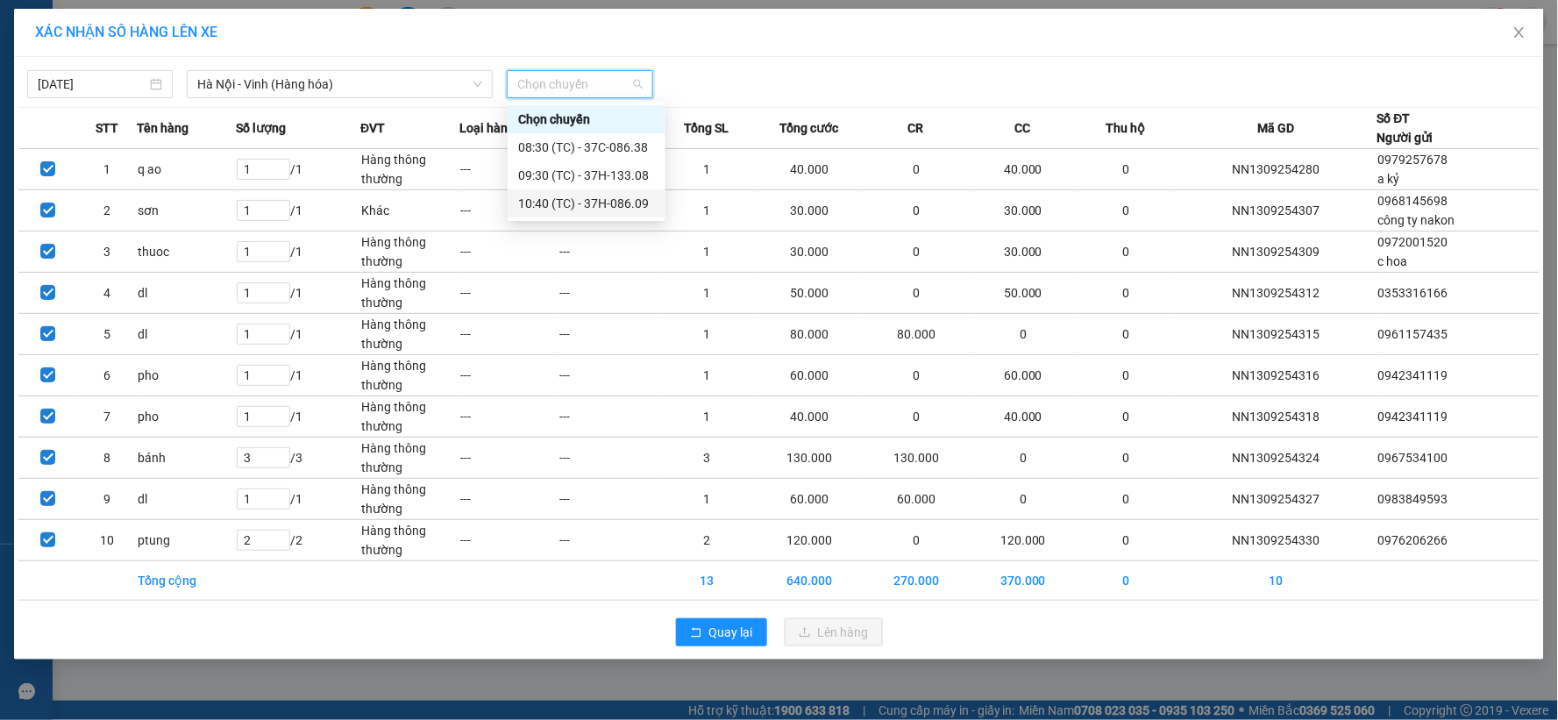
click at [602, 194] on div "10:40 (TC) - 37H-086.09" at bounding box center [586, 203] width 137 height 19
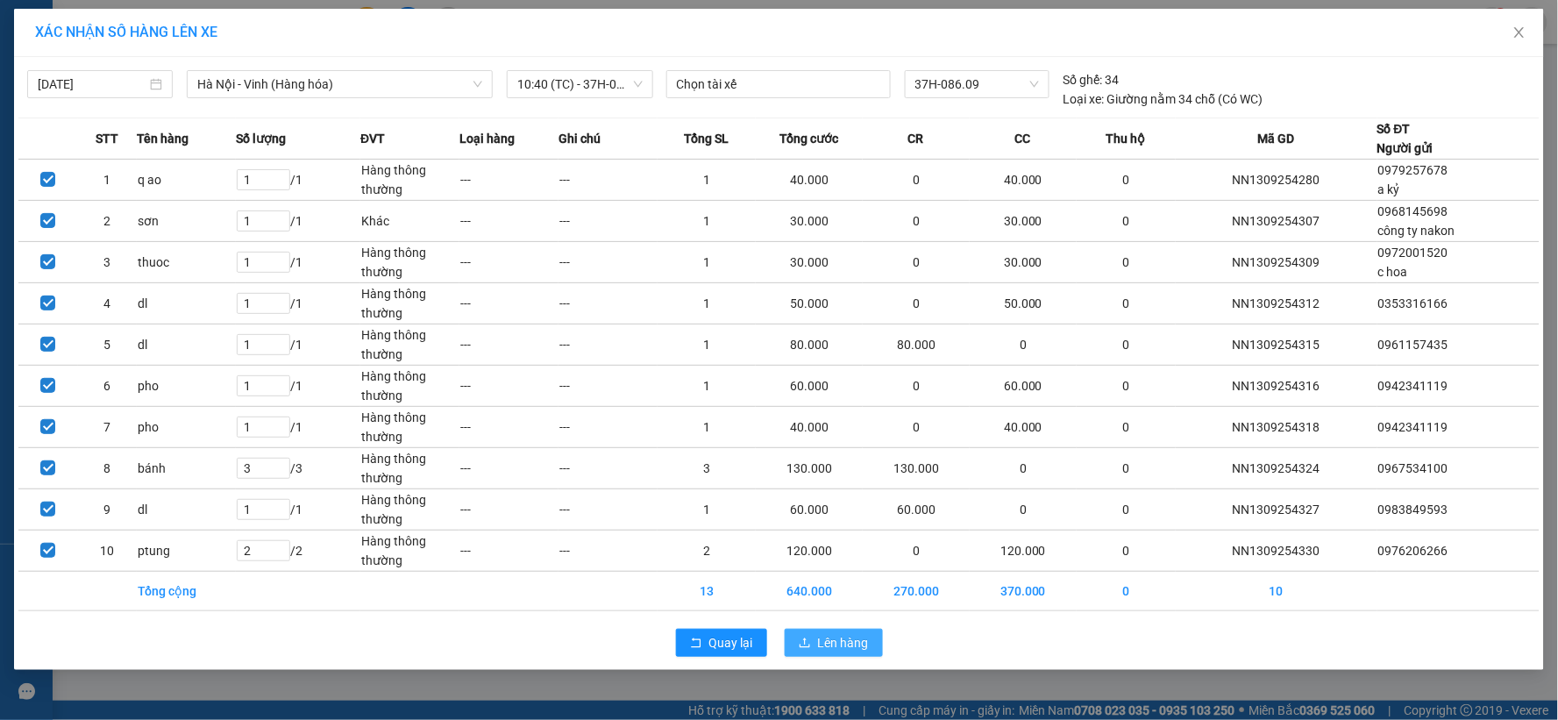
click at [845, 655] on button "Lên hàng" at bounding box center [833, 642] width 98 height 28
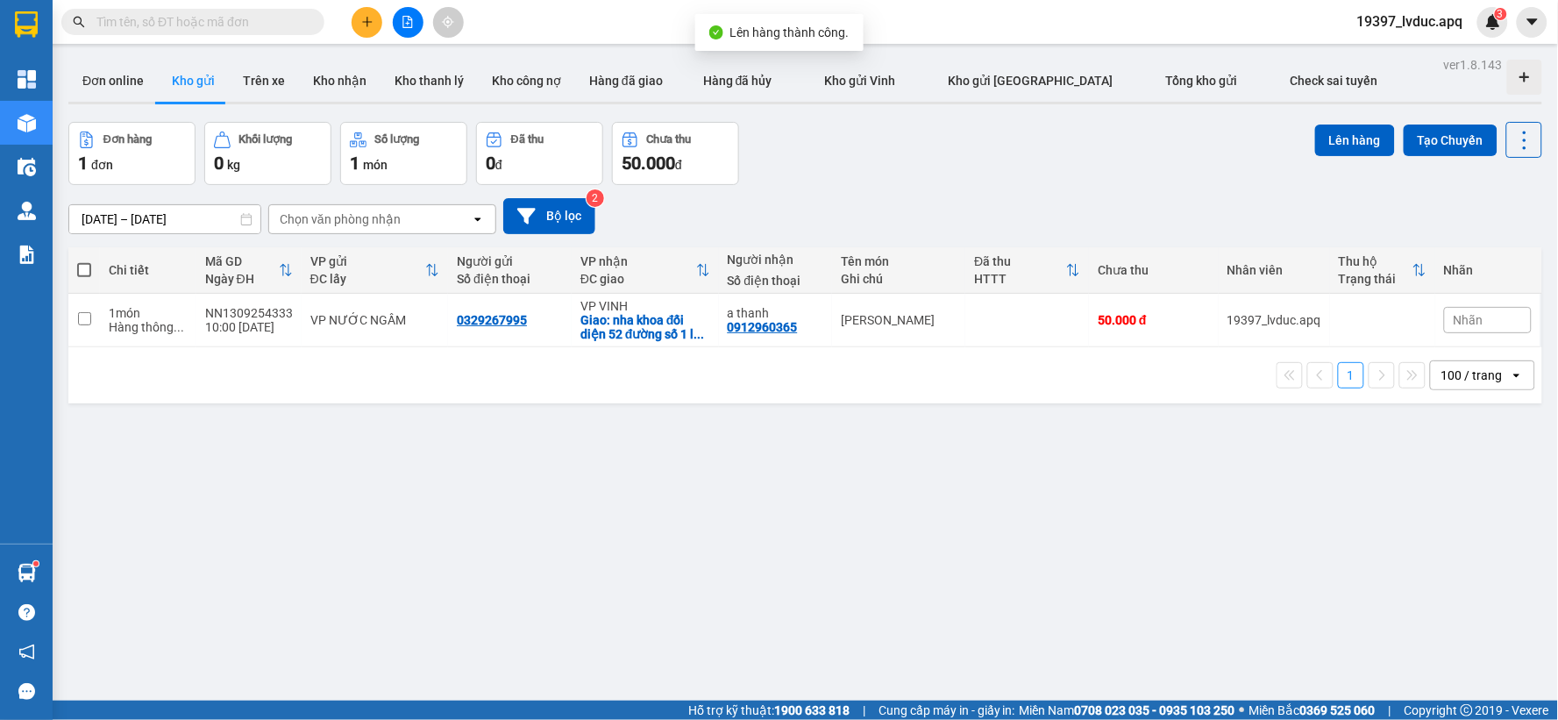
drag, startPoint x: 983, startPoint y: 142, endPoint x: 1008, endPoint y: 134, distance: 25.8
click at [986, 142] on div "Đơn hàng 1 đơn Khối lượng 0 kg Số lượng 1 món Đã thu 0 đ Chưa thu 50.000 đ Lên …" at bounding box center [804, 153] width 1473 height 63
click at [965, 335] on td at bounding box center [1027, 320] width 124 height 53
checkbox input "true"
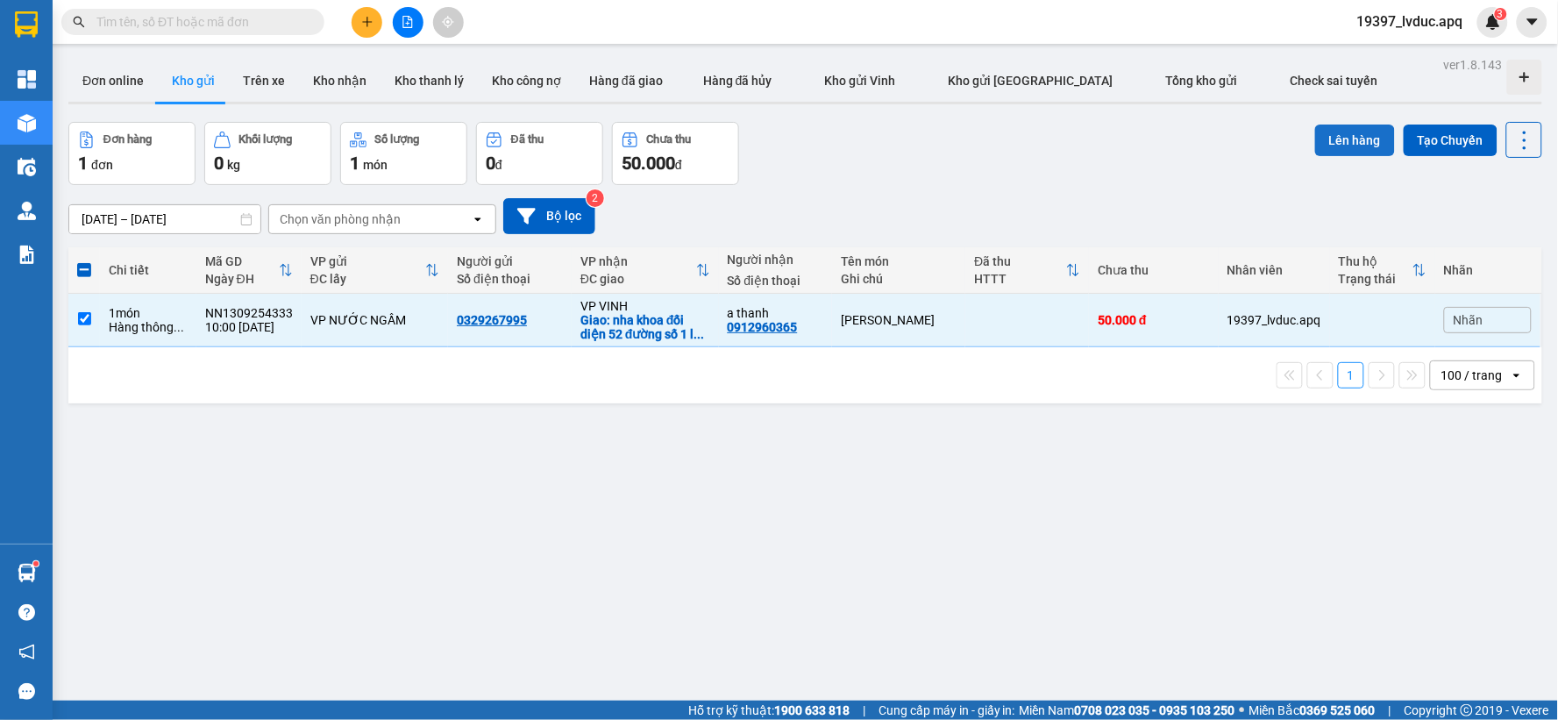
click at [1316, 145] on button "Lên hàng" at bounding box center [1355, 140] width 80 height 32
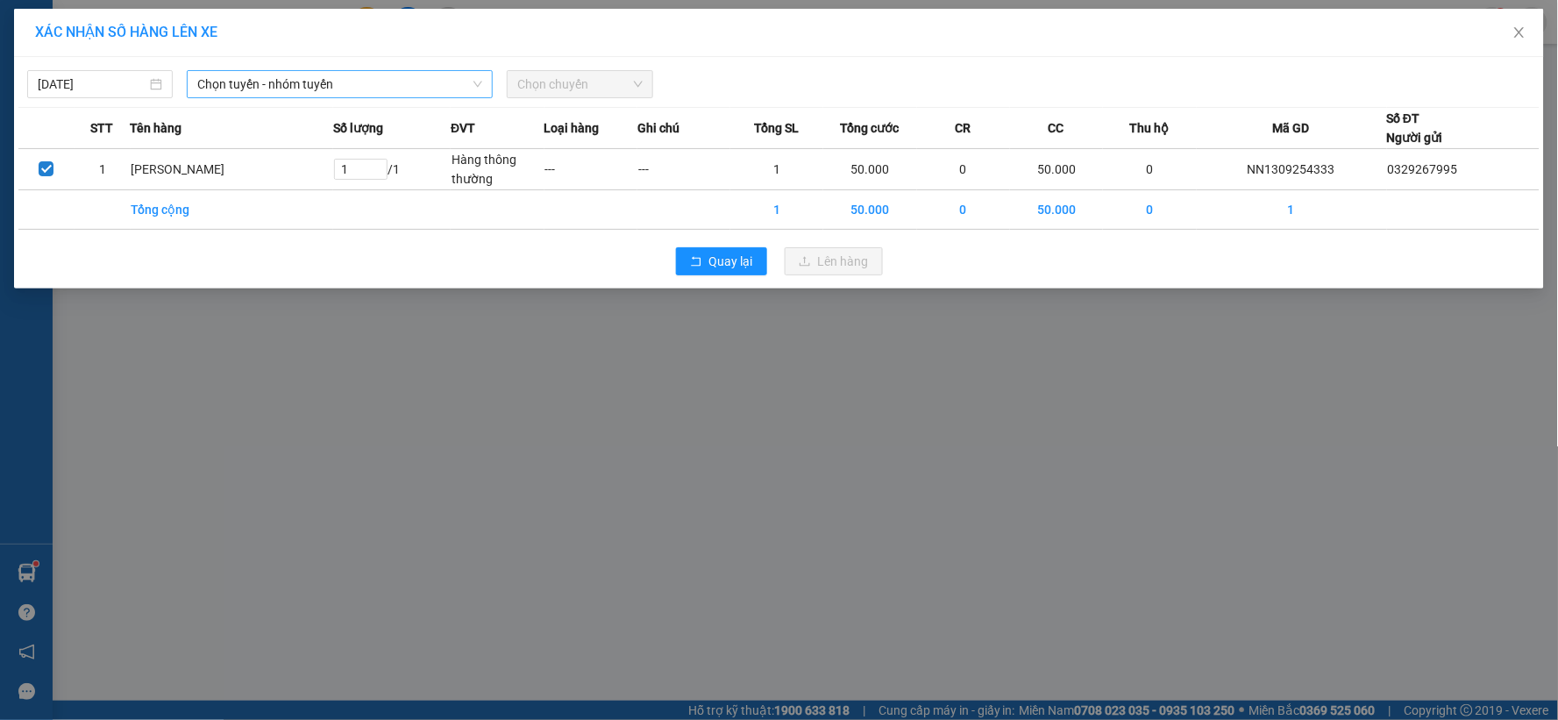
click at [260, 81] on span "Chọn tuyến - nhóm tuyến" at bounding box center [339, 84] width 285 height 26
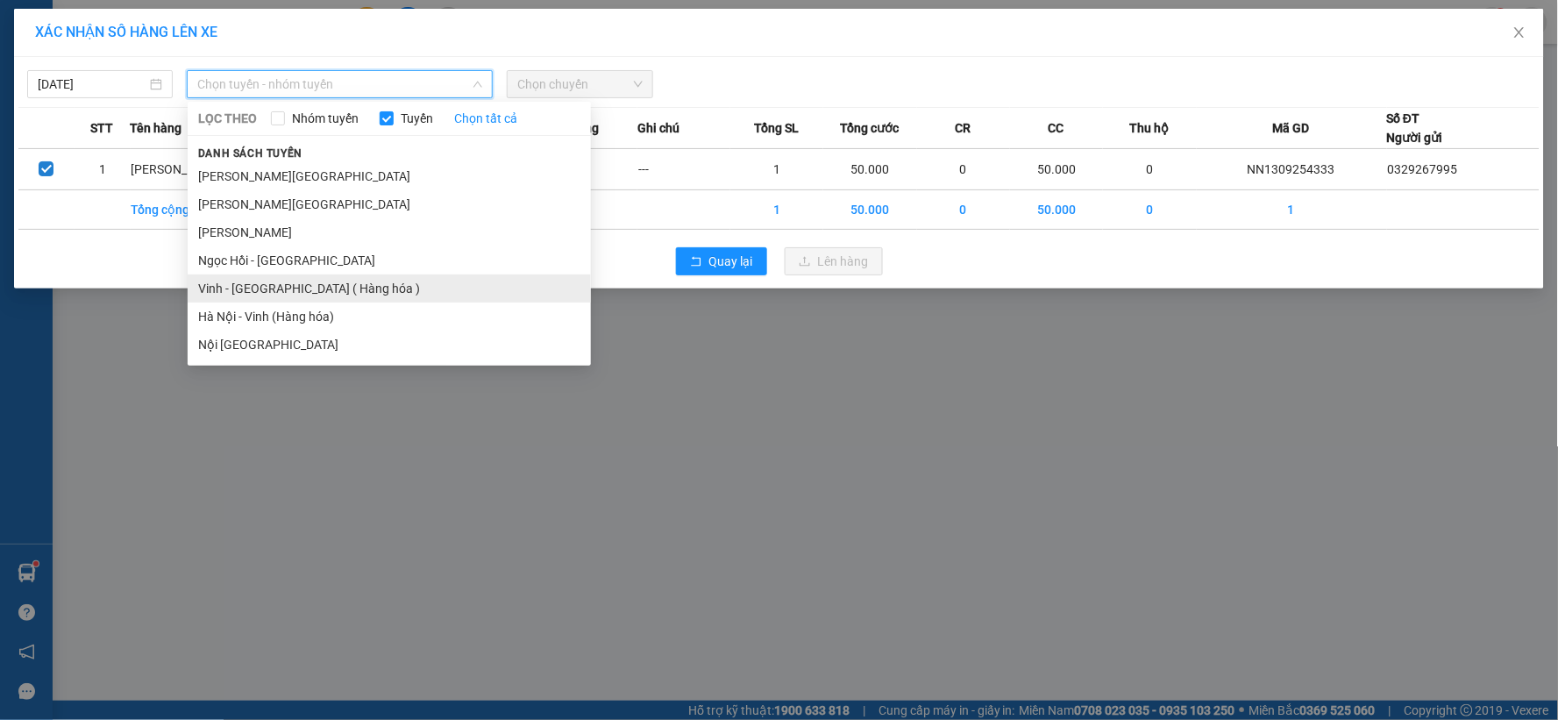
click at [301, 291] on li "Vinh - [GEOGRAPHIC_DATA] ( Hàng hóa )" at bounding box center [389, 288] width 403 height 28
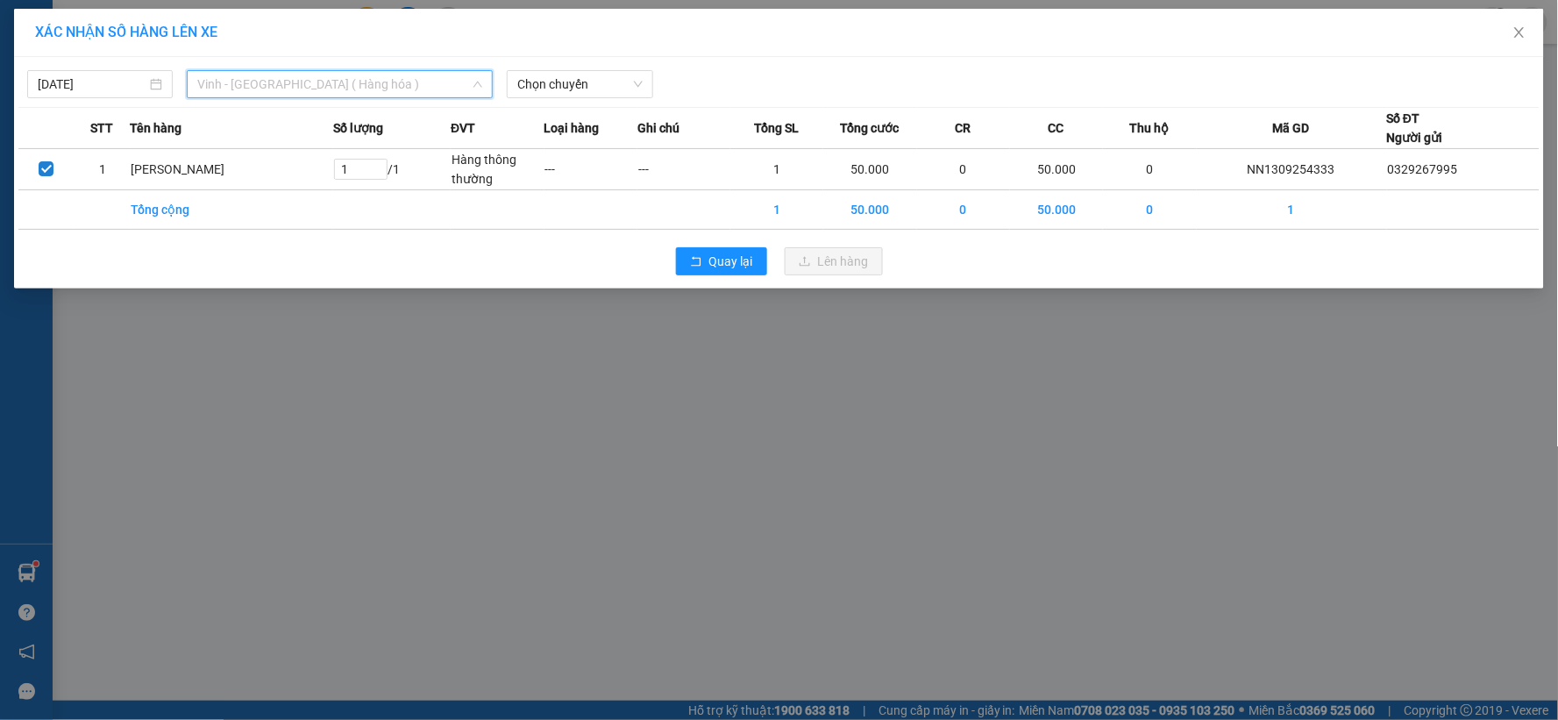
click at [322, 96] on span "Vinh - [GEOGRAPHIC_DATA] ( Hàng hóa )" at bounding box center [339, 84] width 285 height 26
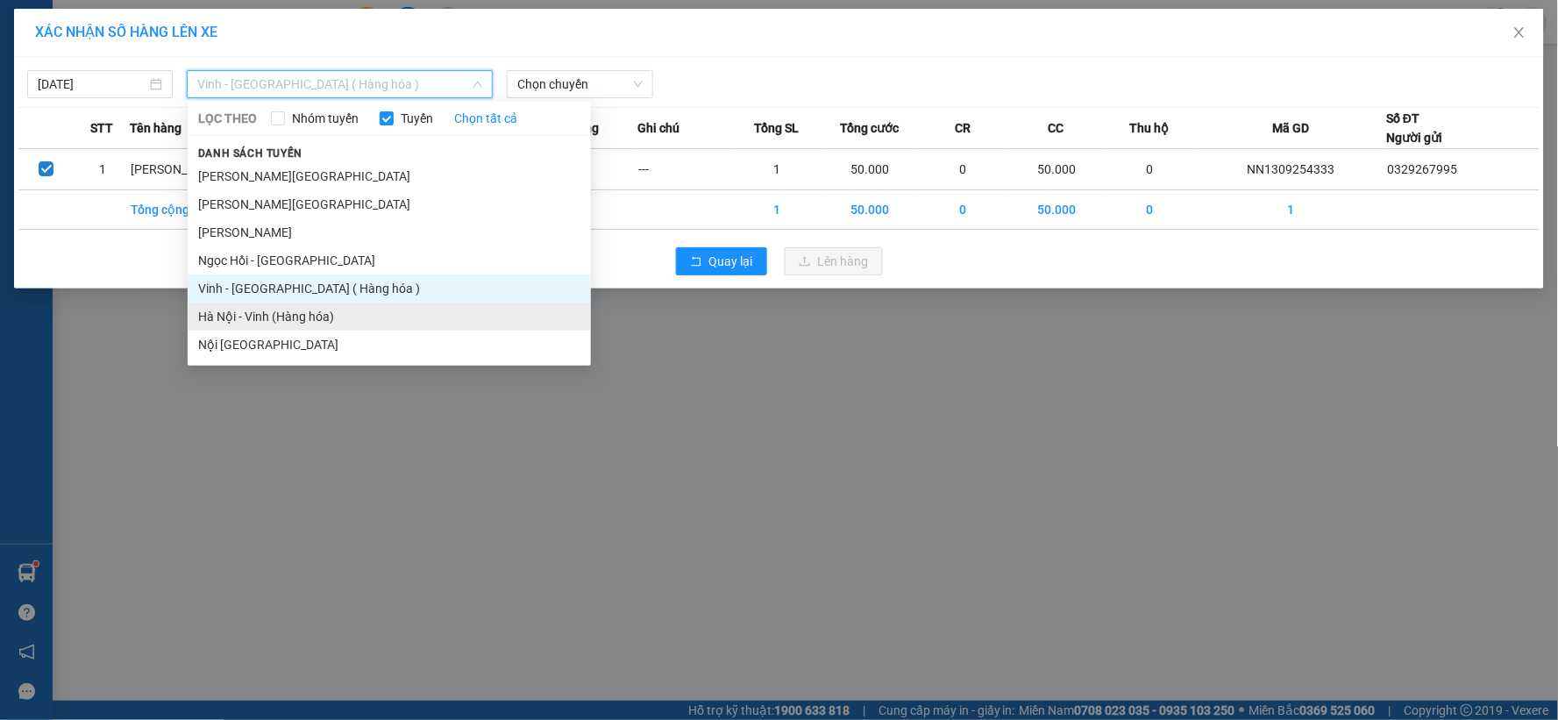
drag, startPoint x: 257, startPoint y: 325, endPoint x: 269, endPoint y: 304, distance: 24.4
click at [256, 325] on li "Hà Nội - Vinh (Hàng hóa)" at bounding box center [389, 316] width 403 height 28
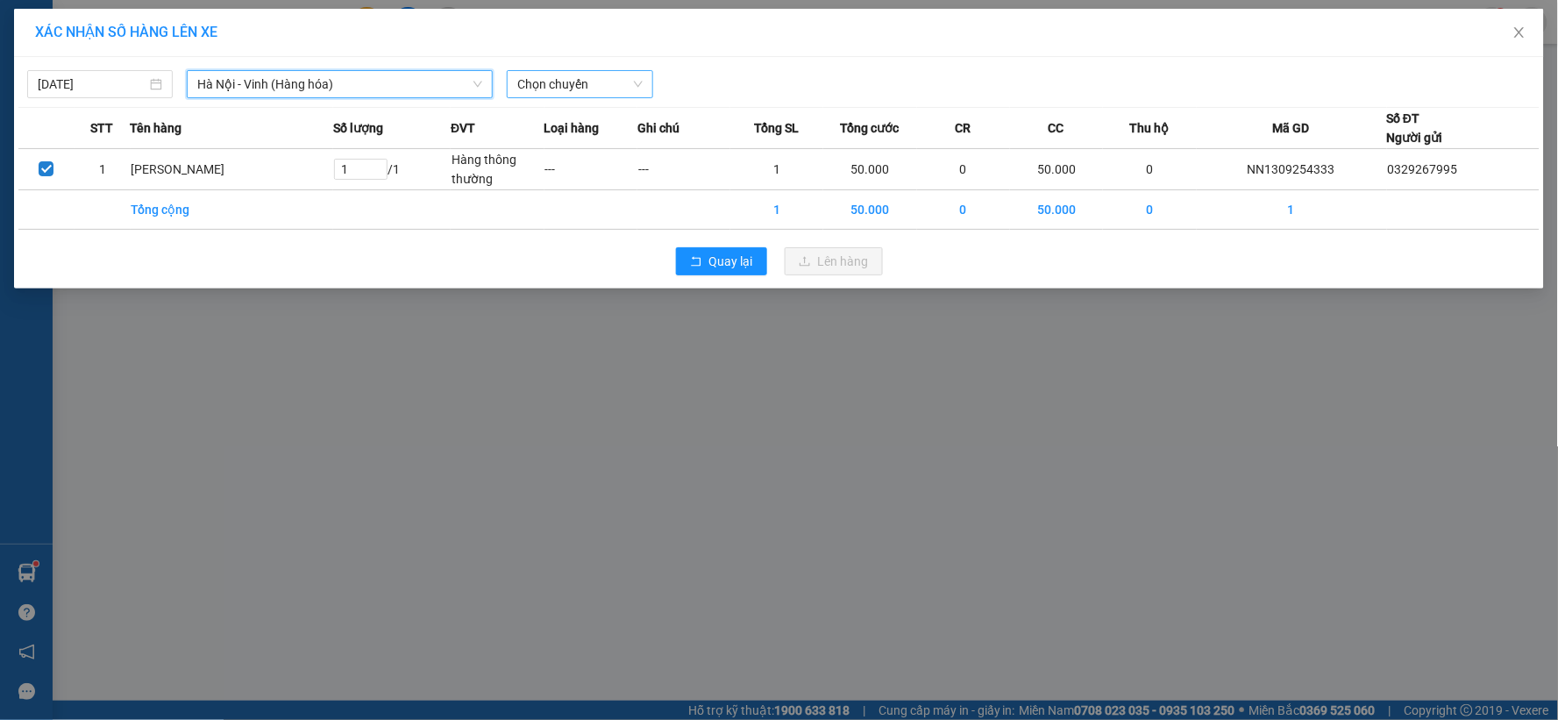
click at [597, 95] on span "Chọn chuyến" at bounding box center [579, 84] width 124 height 26
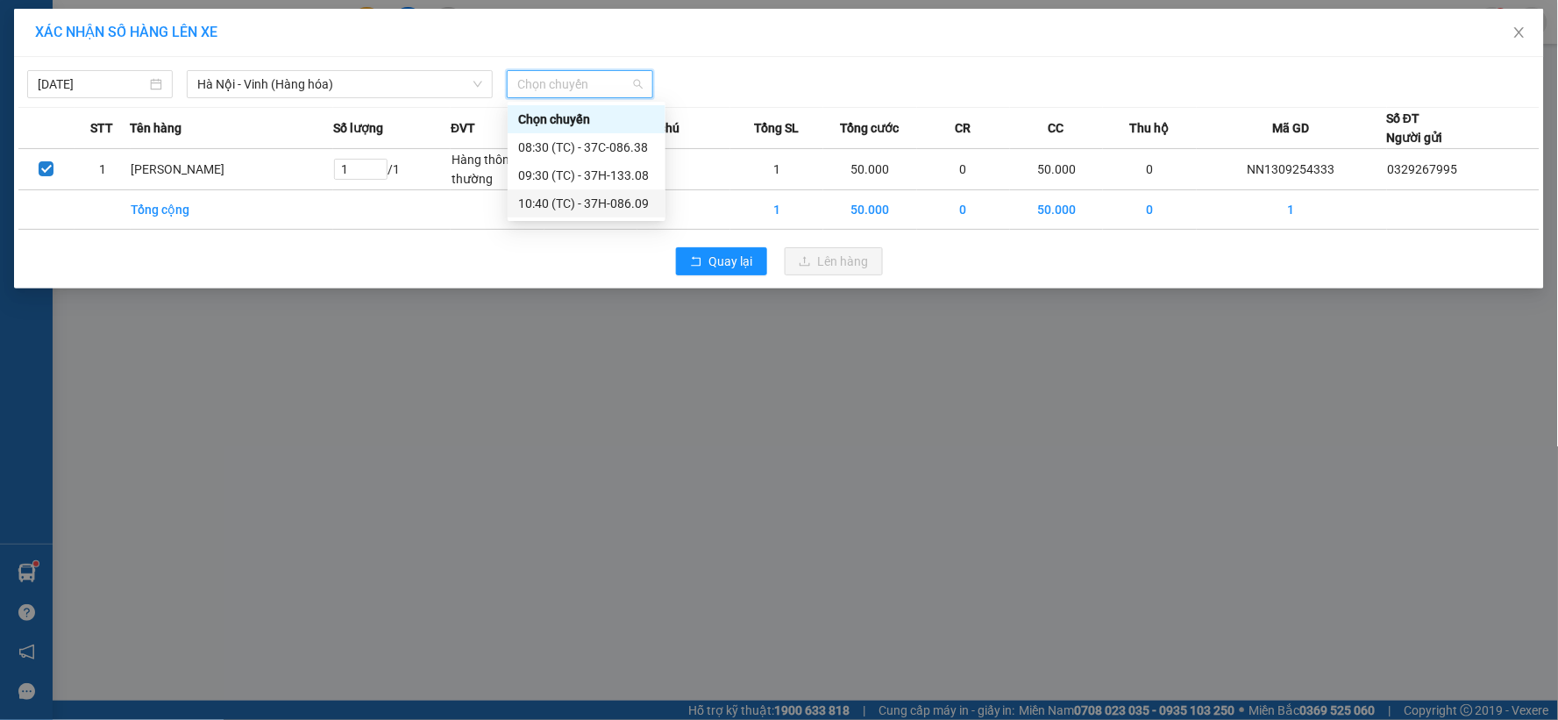
click at [571, 198] on div "10:40 (TC) - 37H-086.09" at bounding box center [586, 203] width 137 height 19
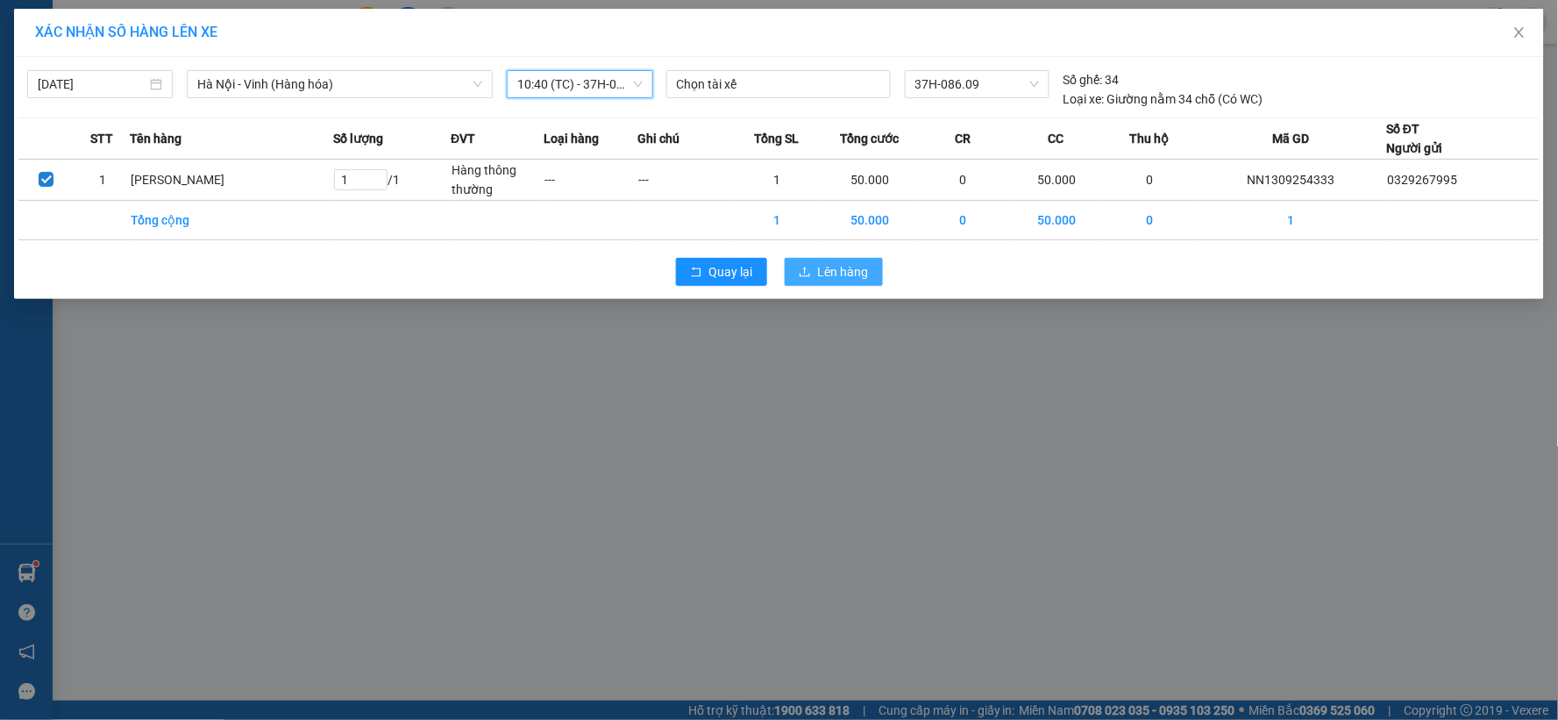
click at [842, 273] on span "Lên hàng" at bounding box center [843, 271] width 51 height 19
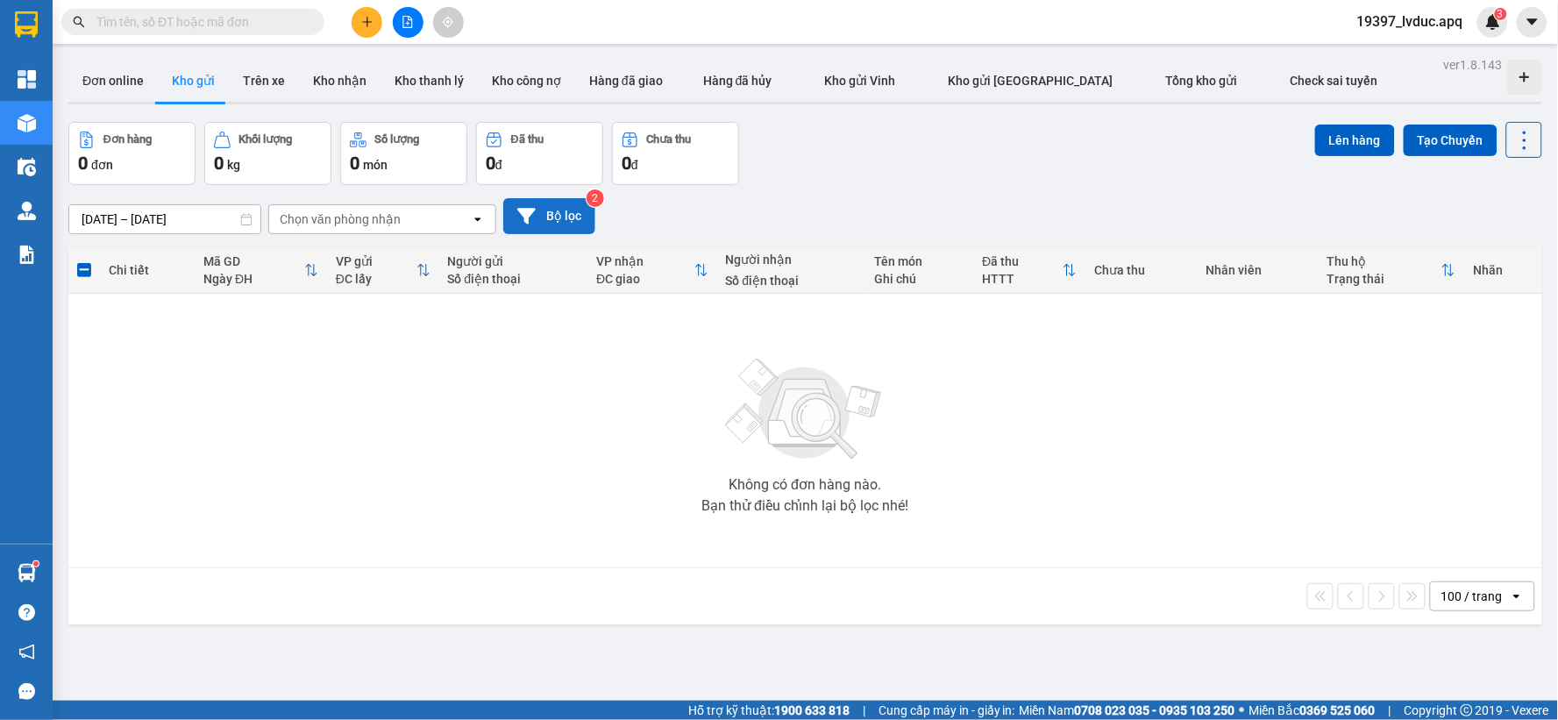
drag, startPoint x: 532, startPoint y: 234, endPoint x: 568, endPoint y: 224, distance: 37.4
click at [556, 228] on div "[DATE] – [DATE] Press the down arrow key to interact with the calendar and sele…" at bounding box center [804, 216] width 1473 height 62
click at [570, 224] on button "Bộ lọc" at bounding box center [549, 216] width 92 height 36
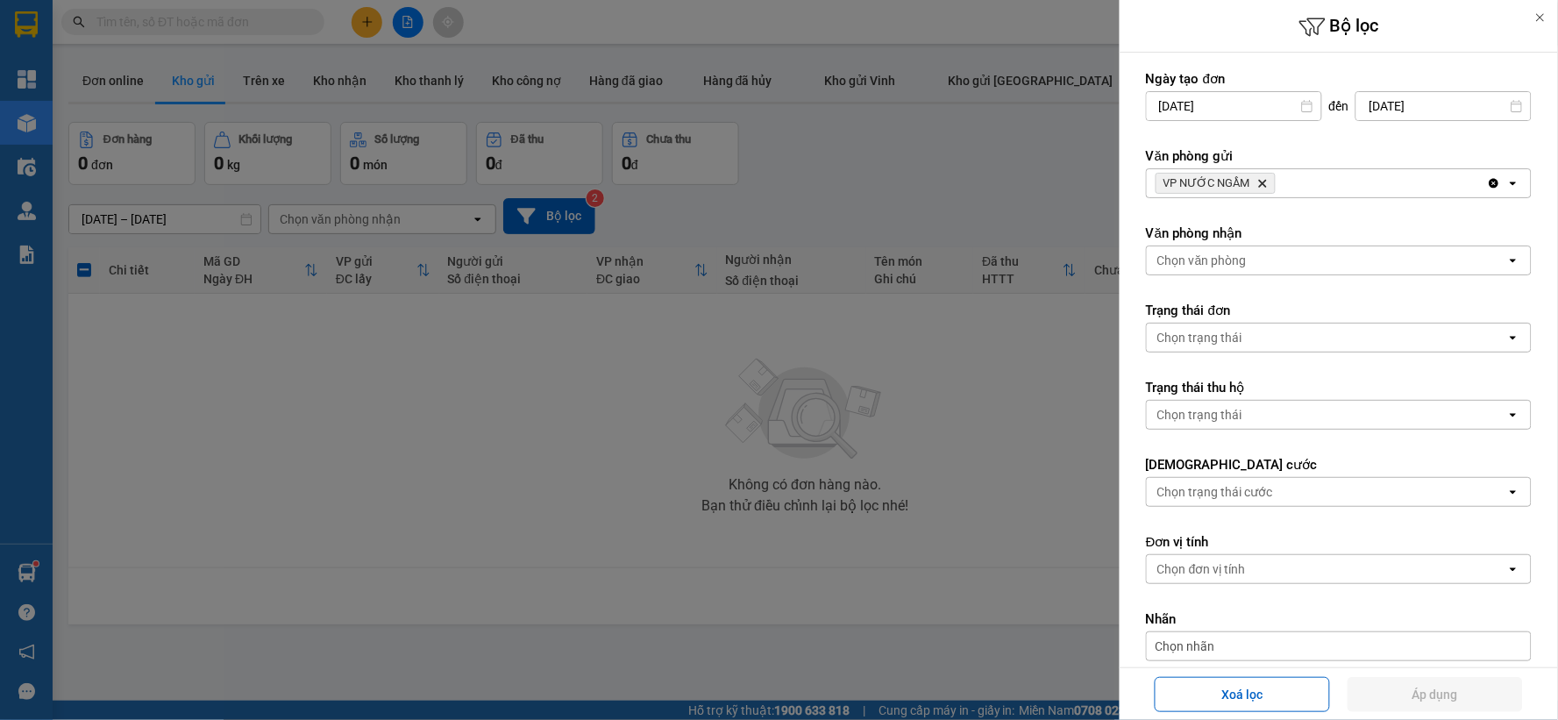
click at [561, 397] on div at bounding box center [779, 360] width 1558 height 720
